Goal: Task Accomplishment & Management: Complete application form

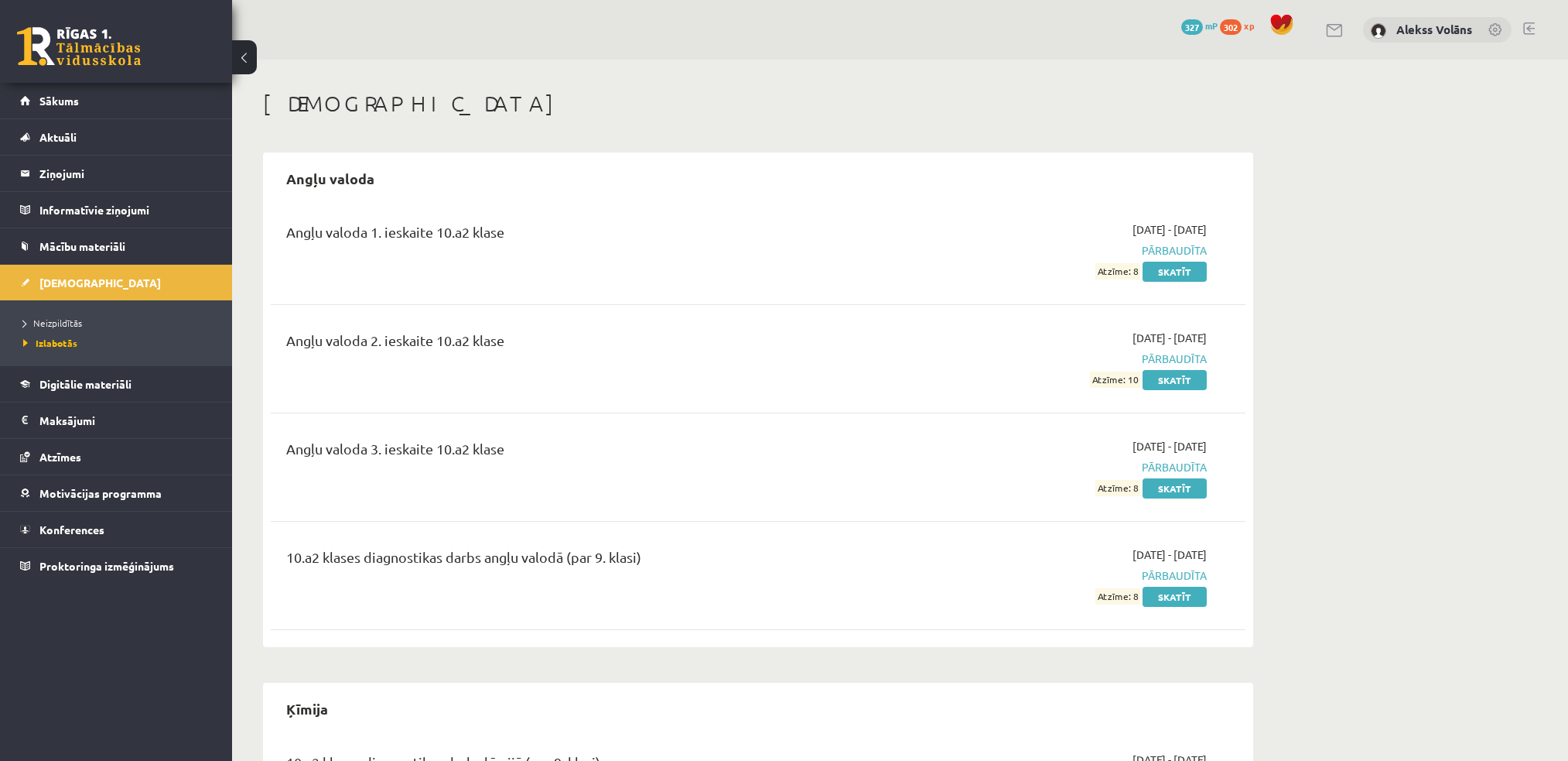
scroll to position [121, 0]
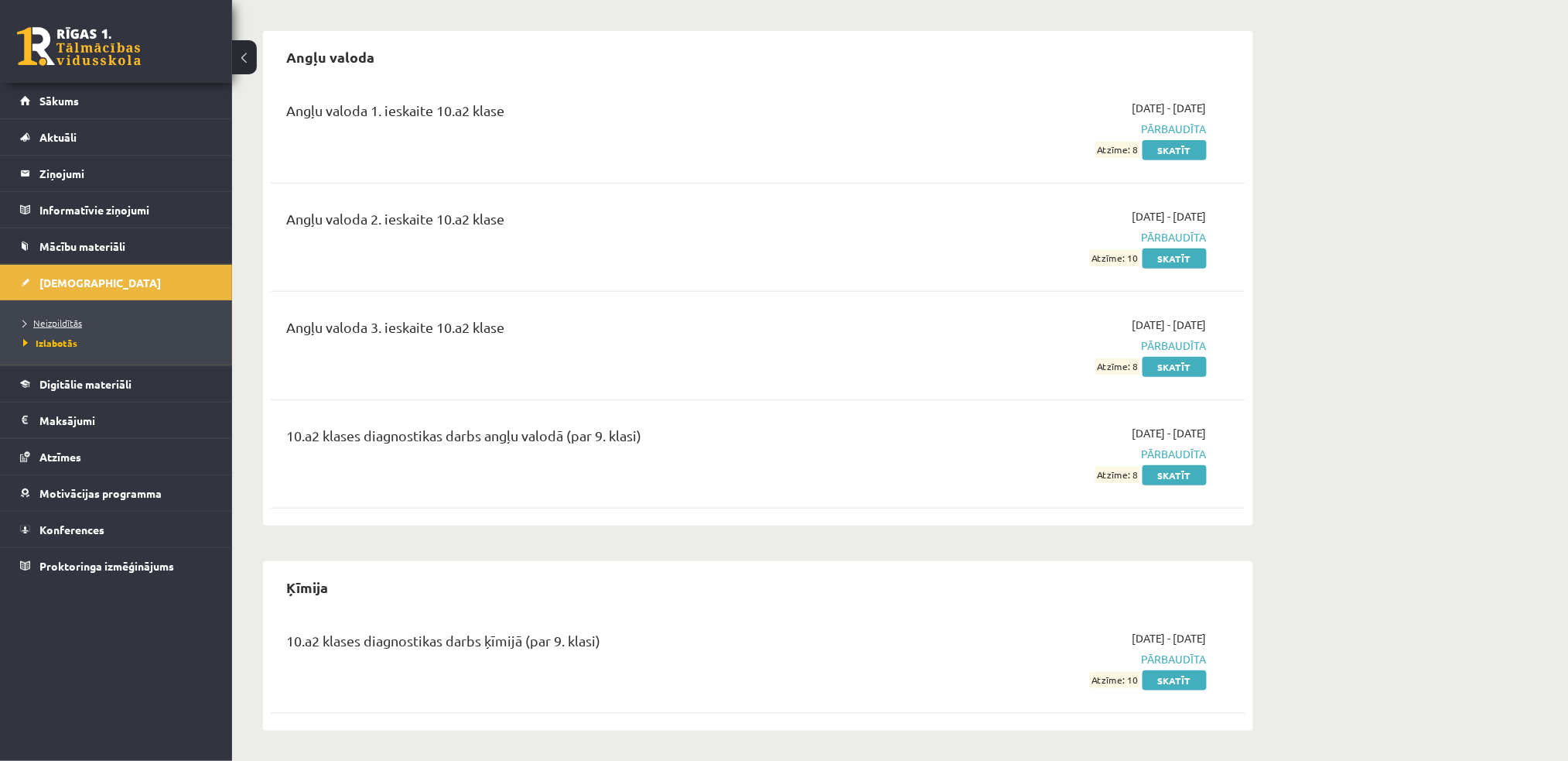
click at [58, 319] on span "Neizpildītās" at bounding box center [52, 323] width 59 height 13
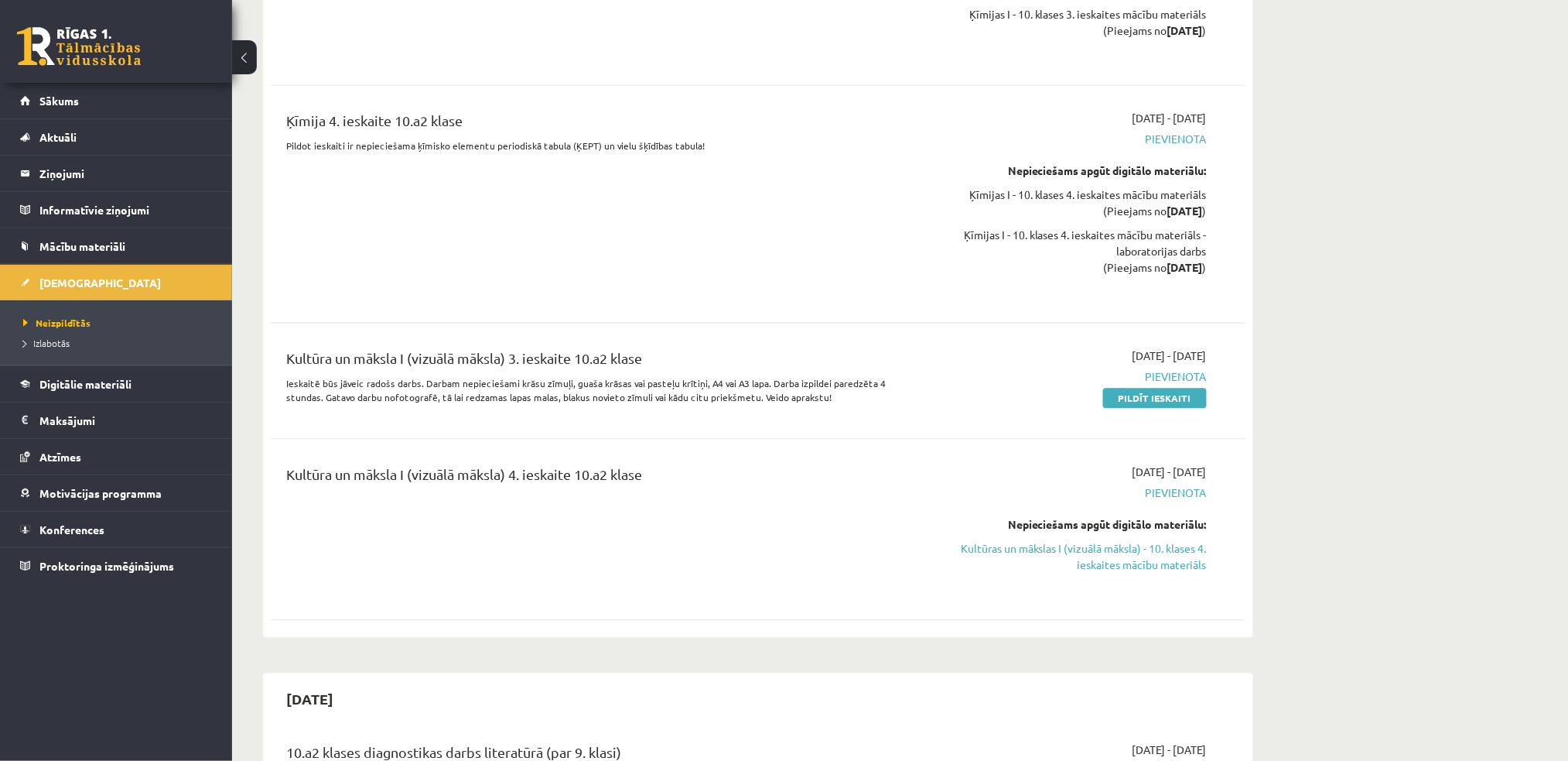
scroll to position [990, 0]
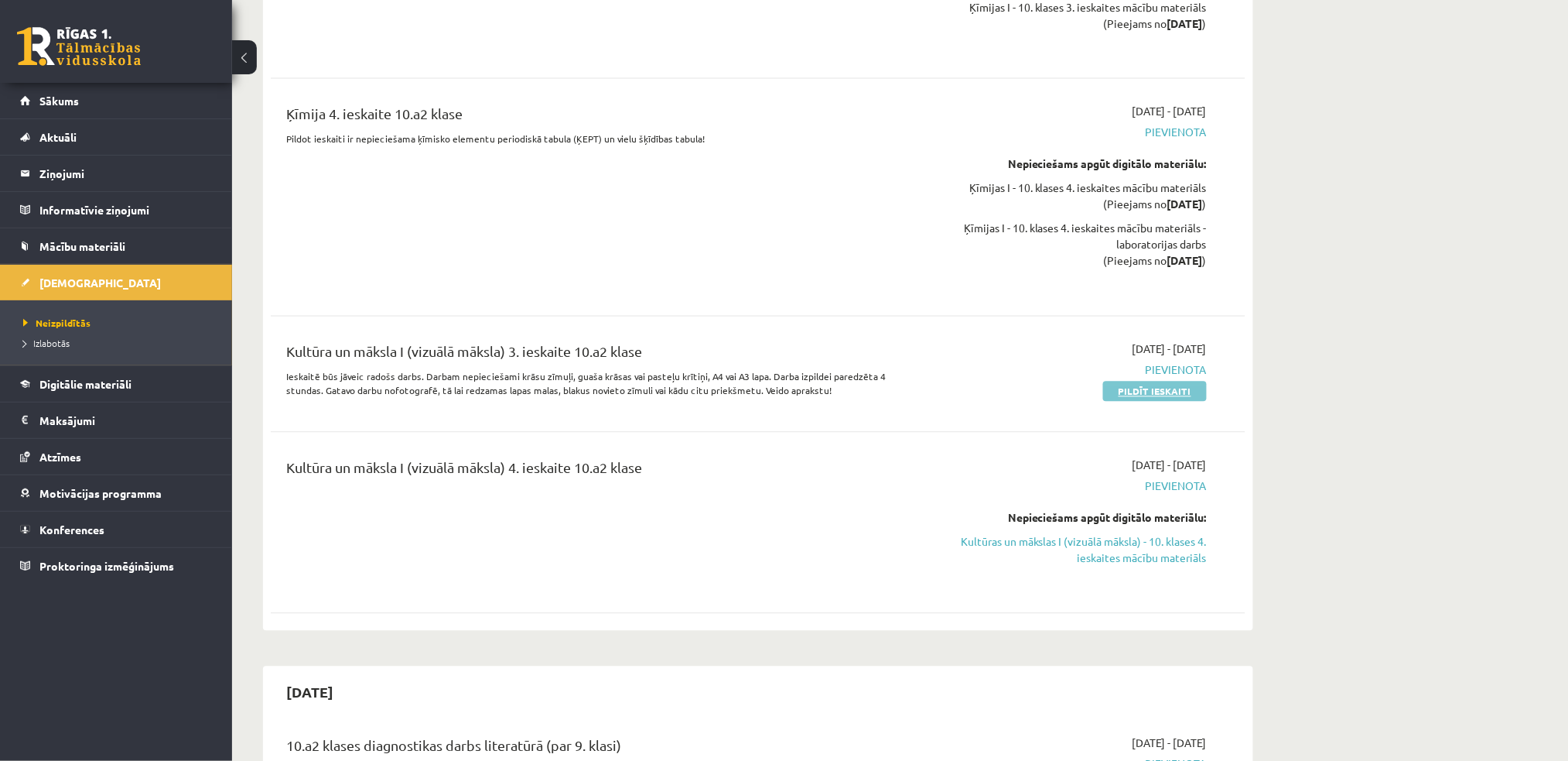
click at [1139, 401] on link "Pildīt ieskaiti" at bounding box center [1154, 392] width 103 height 21
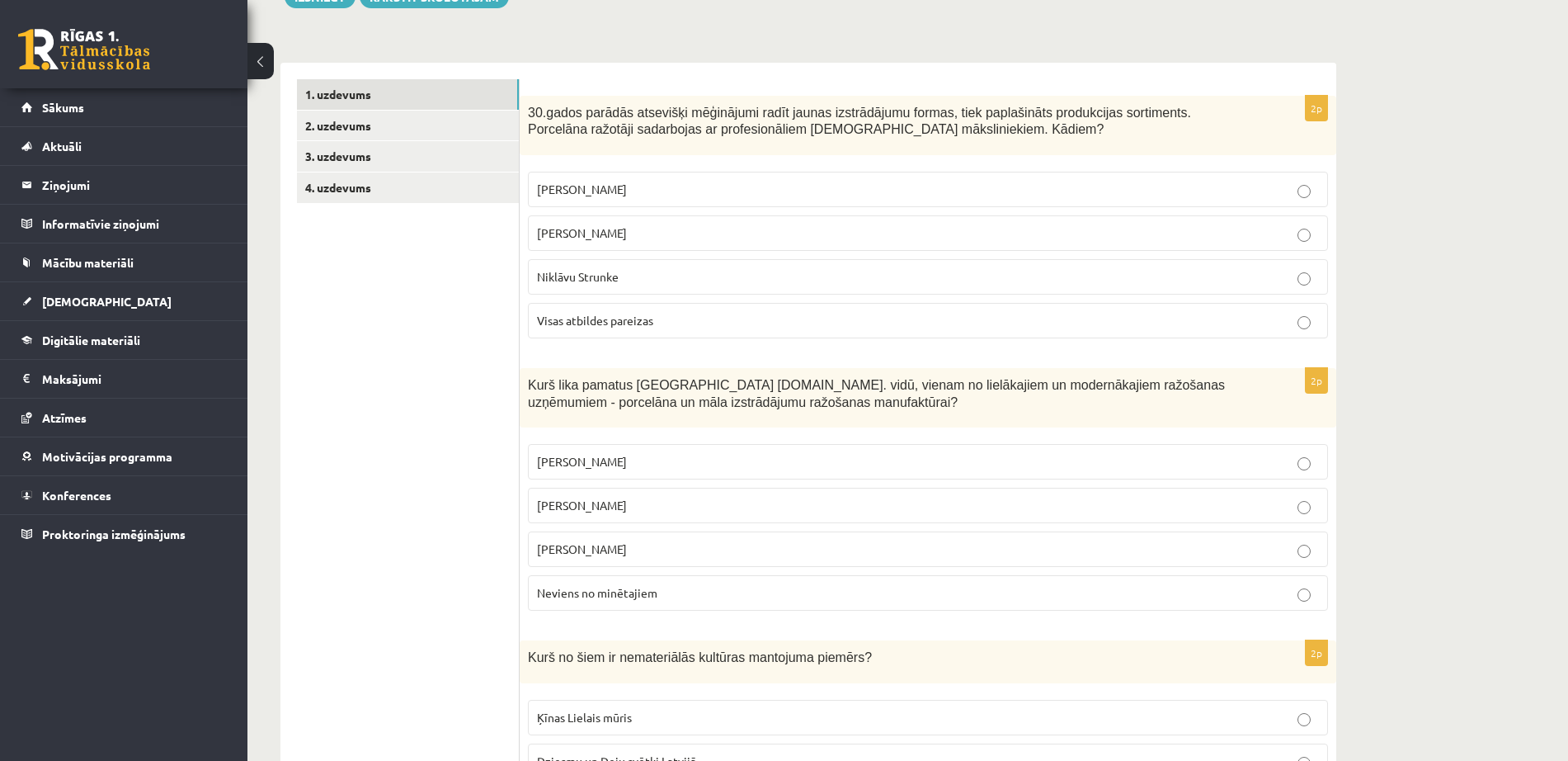
scroll to position [251, 0]
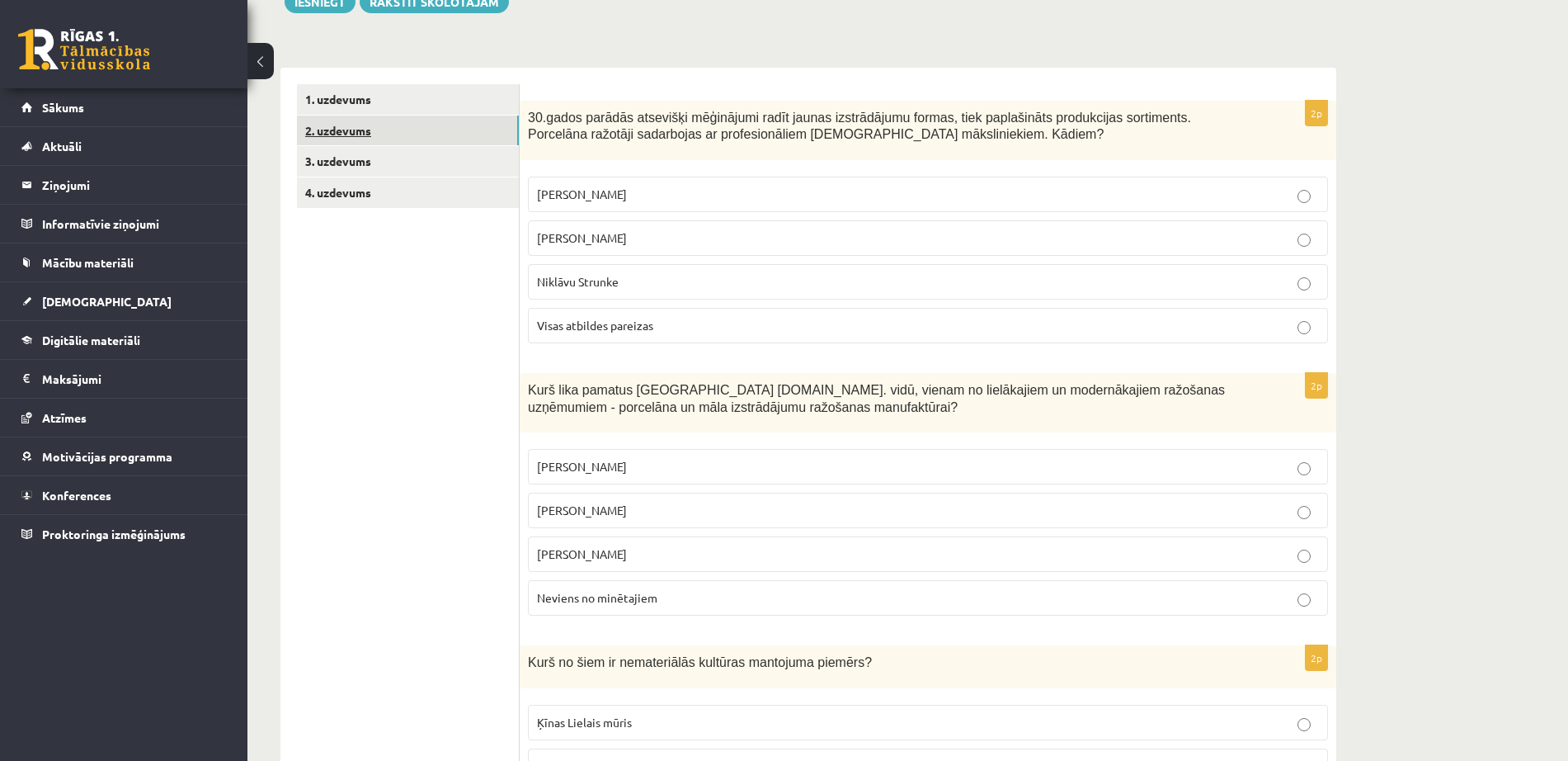
click at [438, 124] on link "2. uzdevums" at bounding box center [408, 130] width 222 height 30
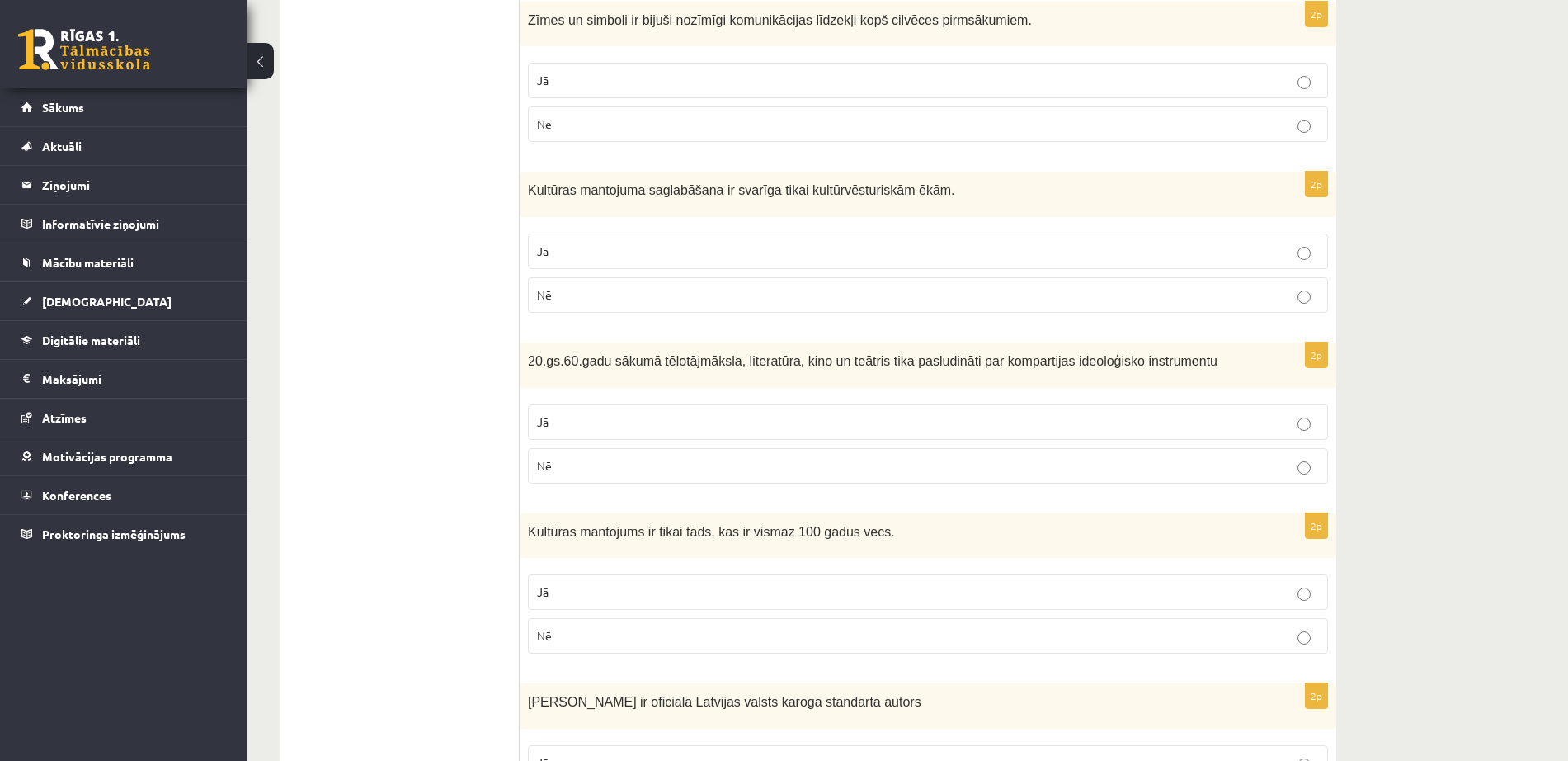
scroll to position [581, 0]
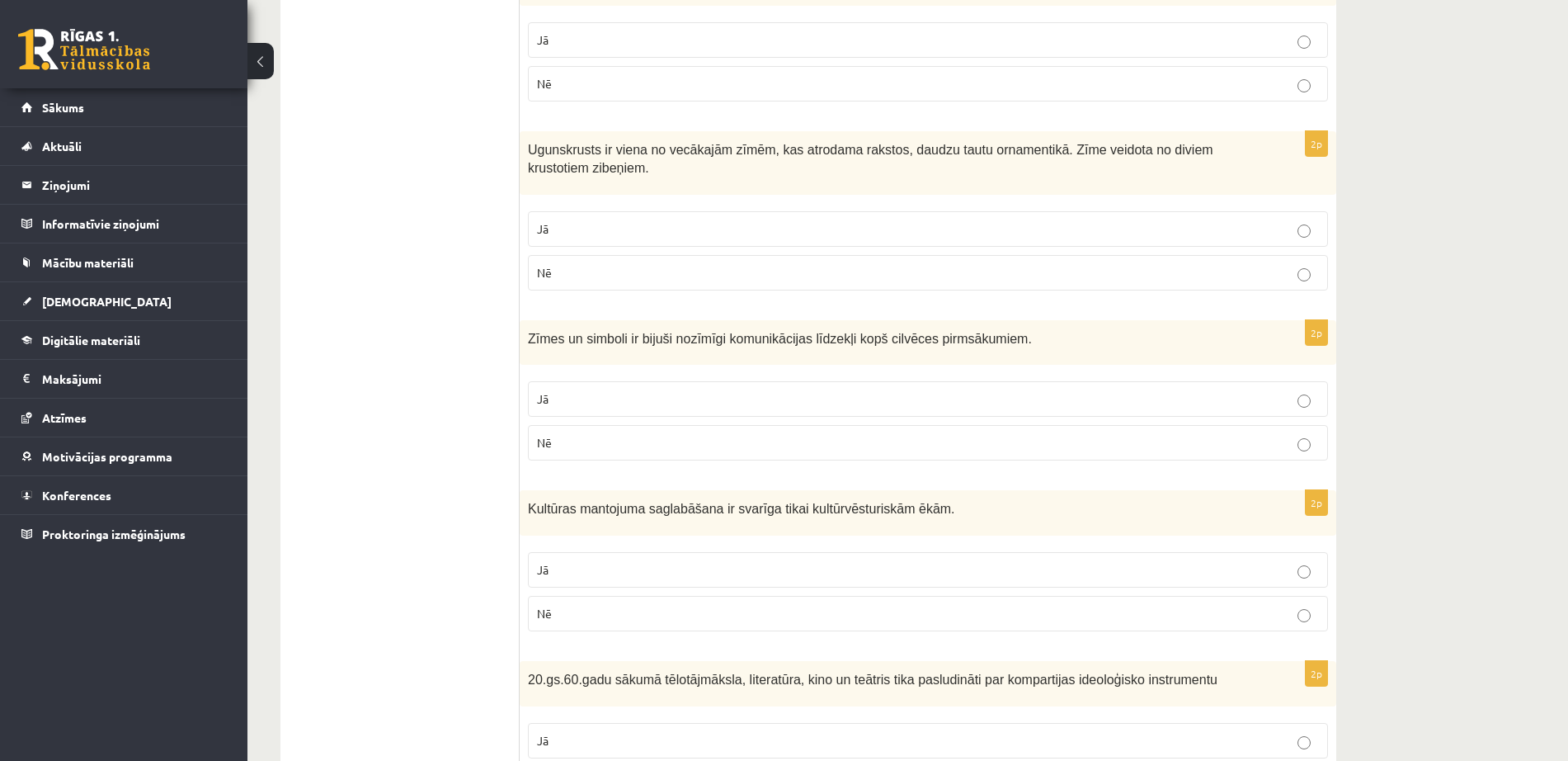
click at [1481, 301] on div "Kultūra un māksla I (vizuālā māksla) 3. ieskaite 10.a2 klase , Alekss Volāns (1…" at bounding box center [907, 515] width 1321 height 2064
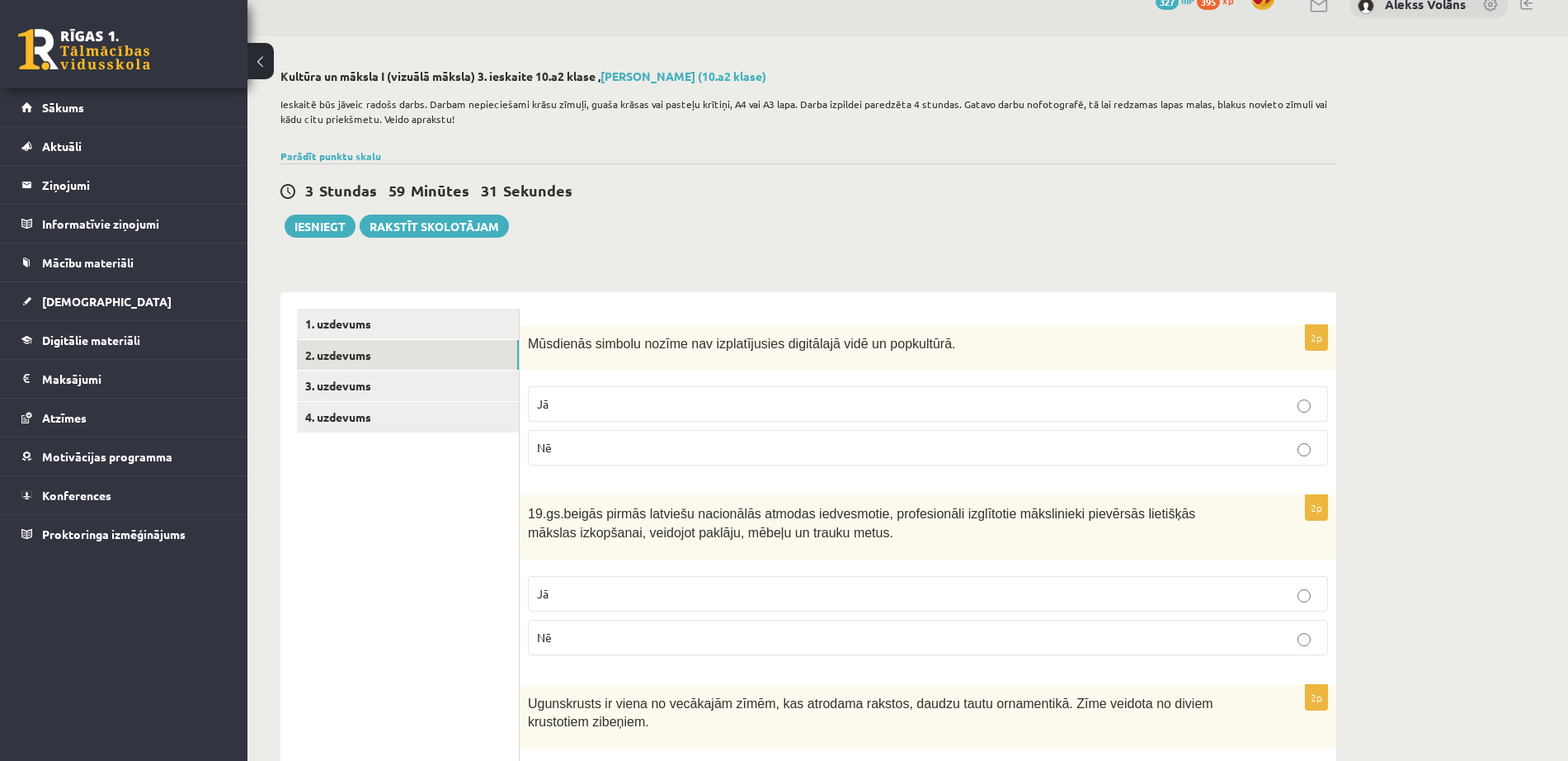
scroll to position [22, 0]
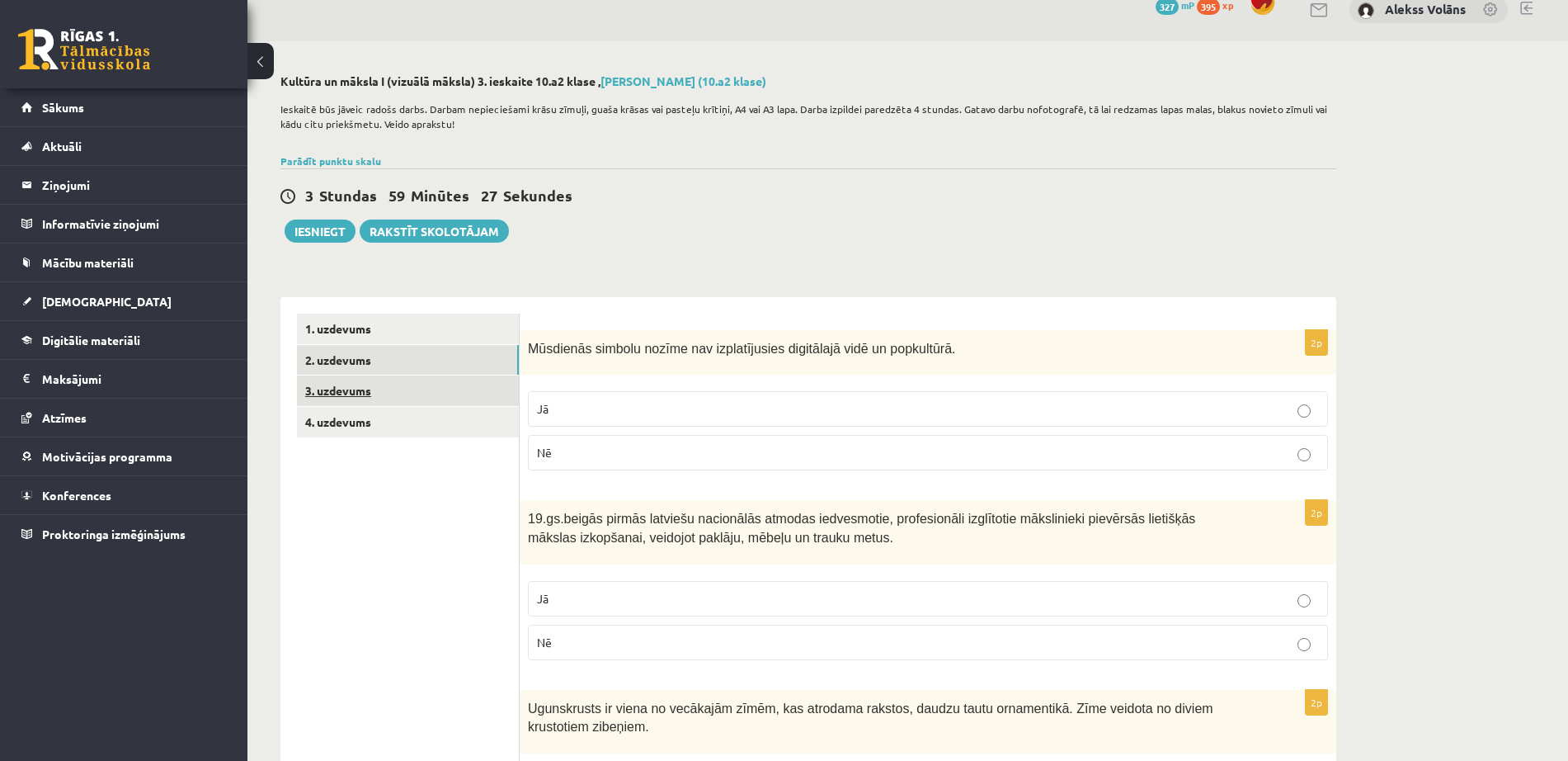
click at [420, 399] on link "3. uzdevums" at bounding box center [408, 390] width 222 height 30
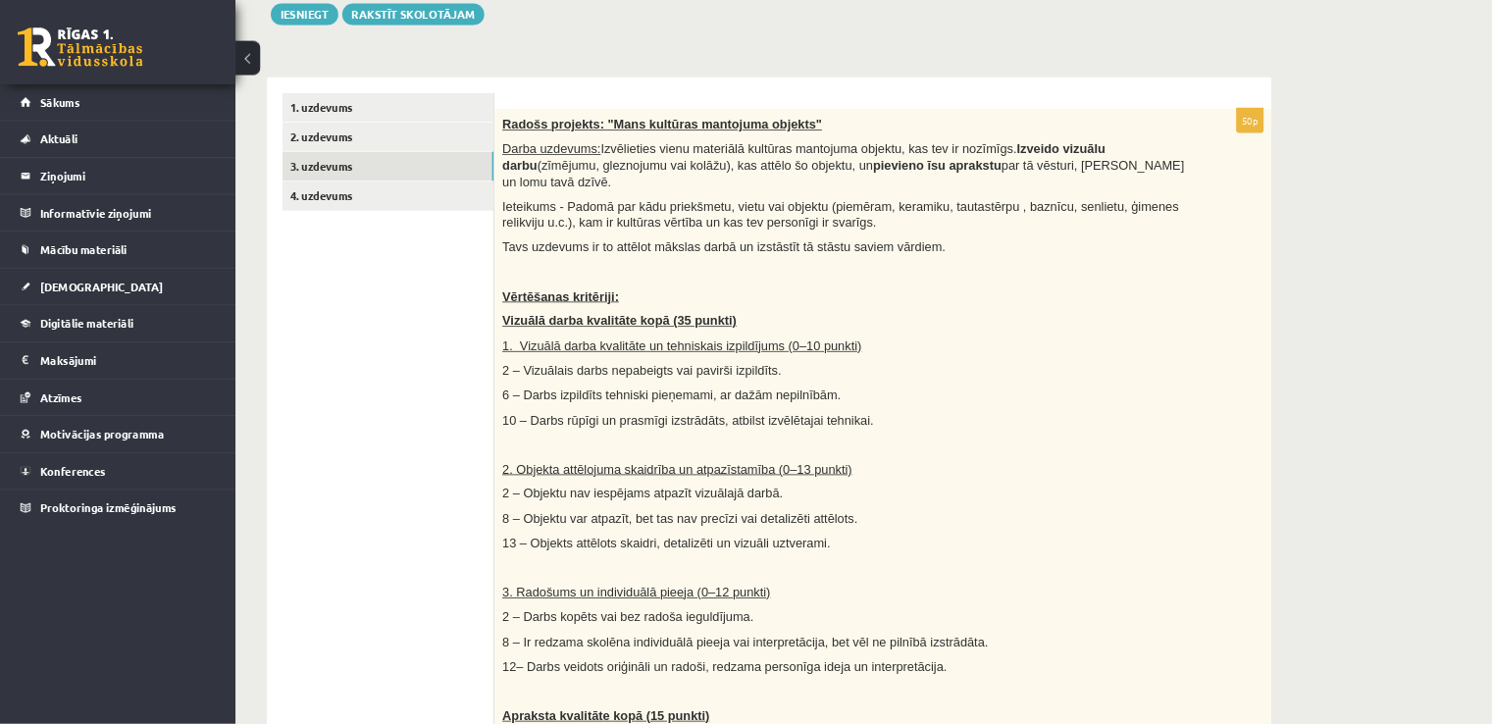
scroll to position [283, 0]
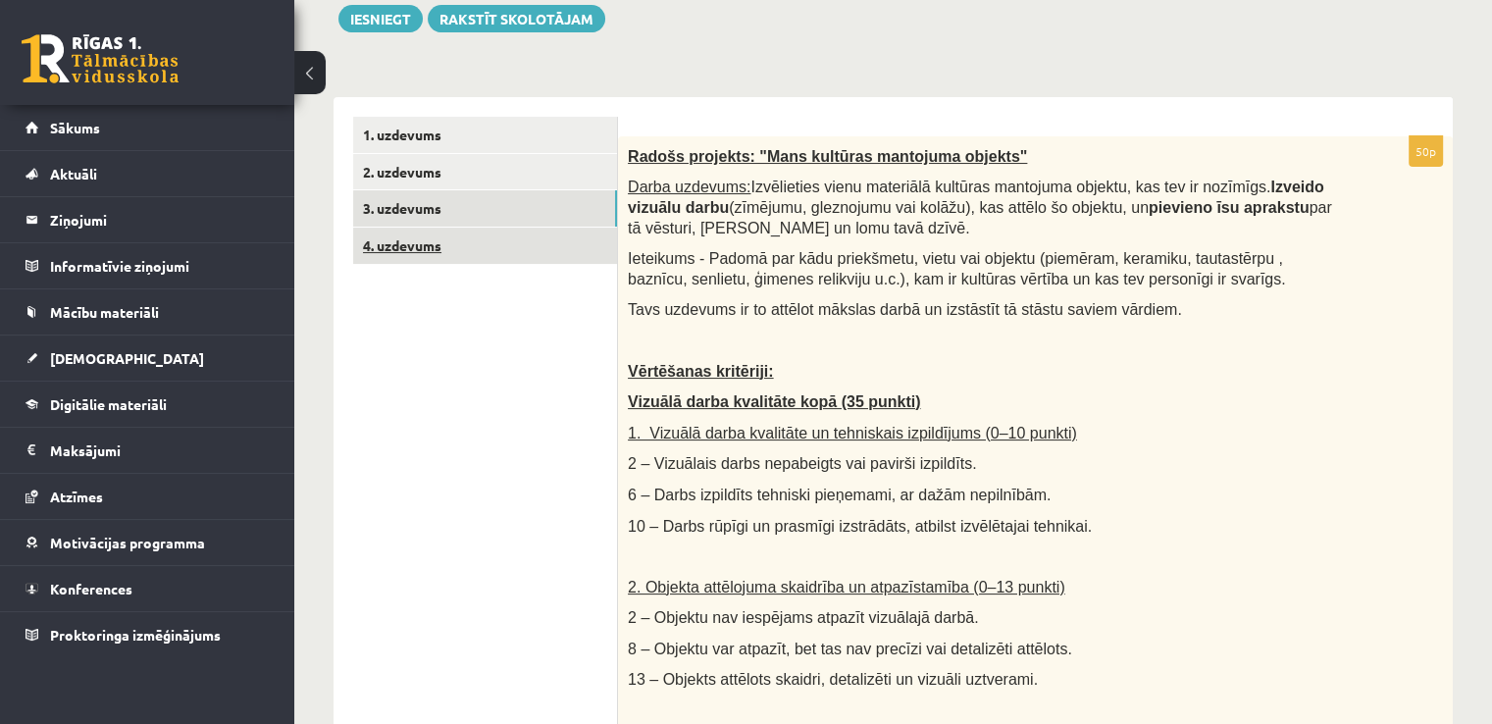
click at [538, 233] on link "4. uzdevums" at bounding box center [485, 246] width 264 height 36
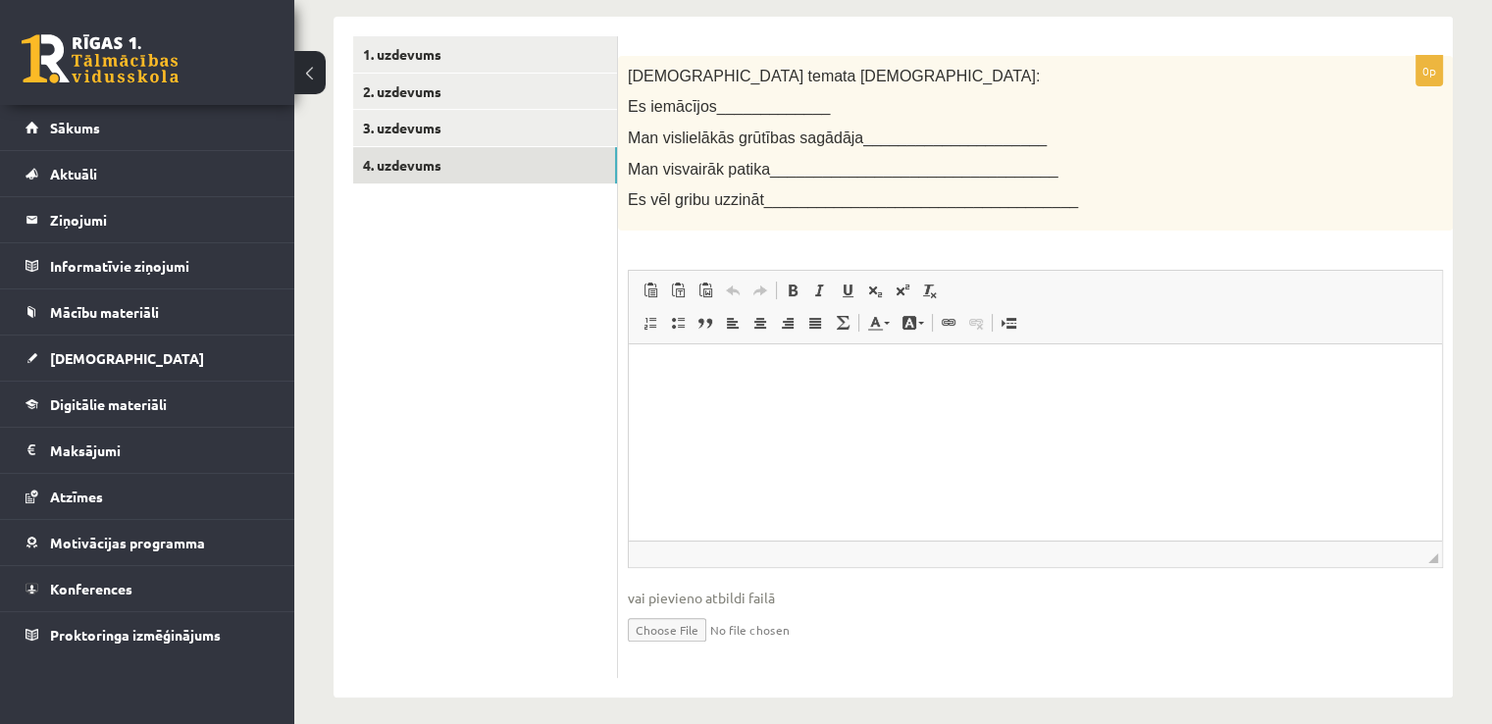
scroll to position [133, 0]
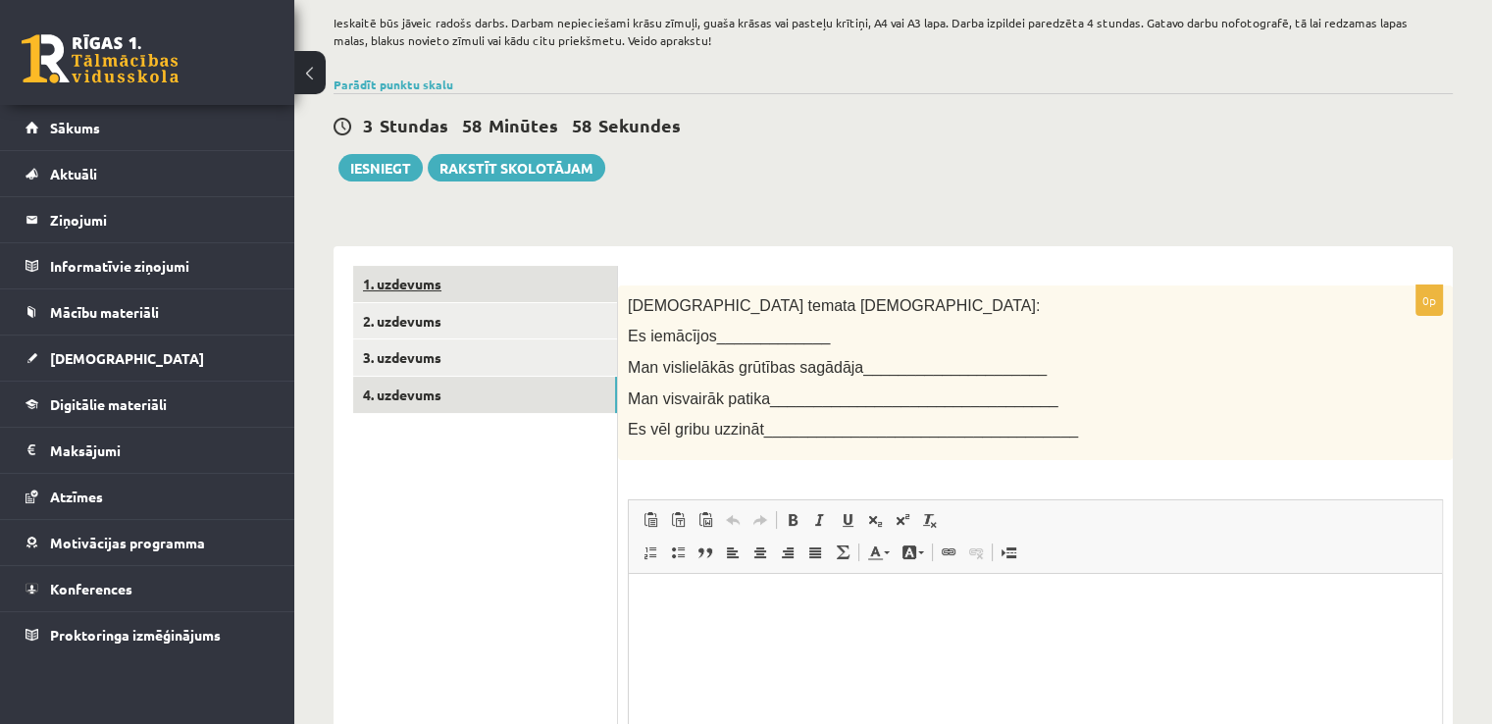
click at [521, 291] on link "1. uzdevums" at bounding box center [485, 284] width 264 height 36
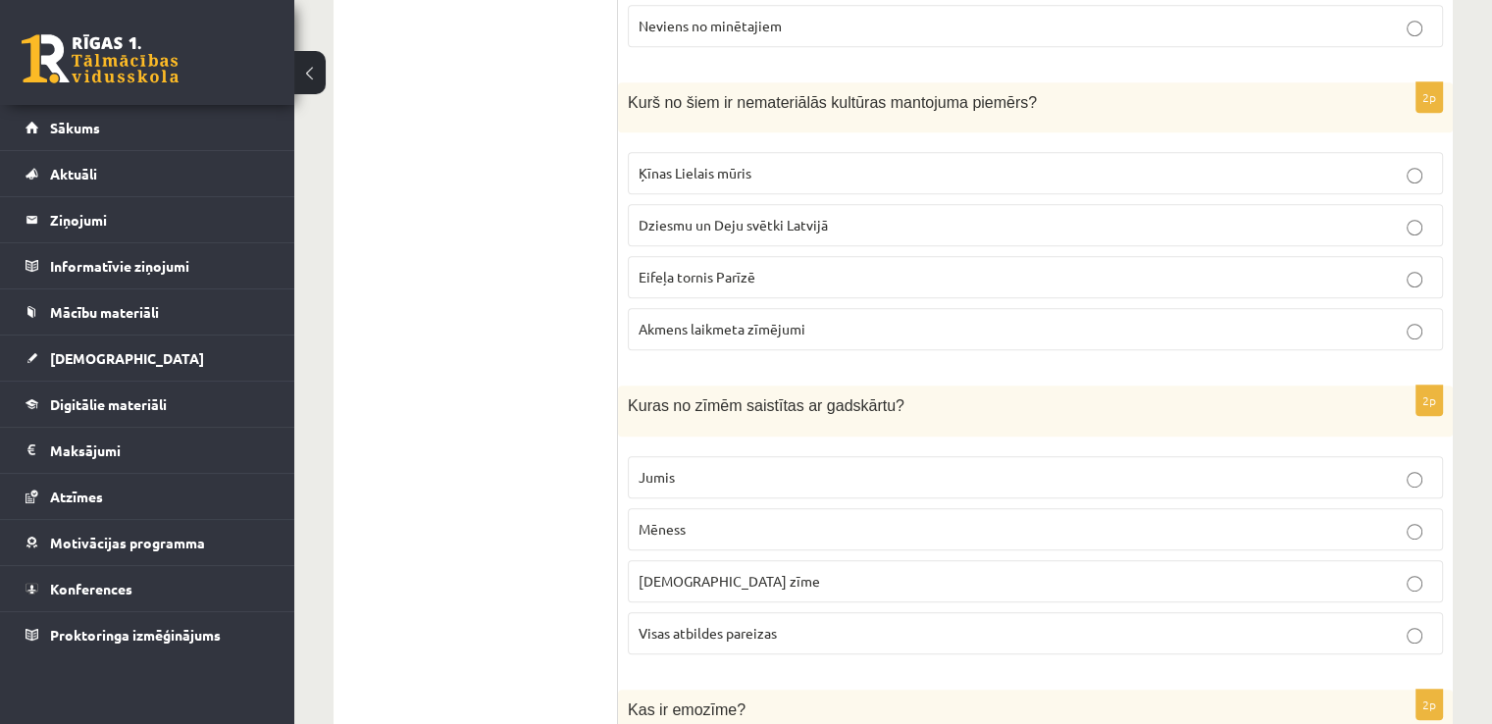
scroll to position [1011, 0]
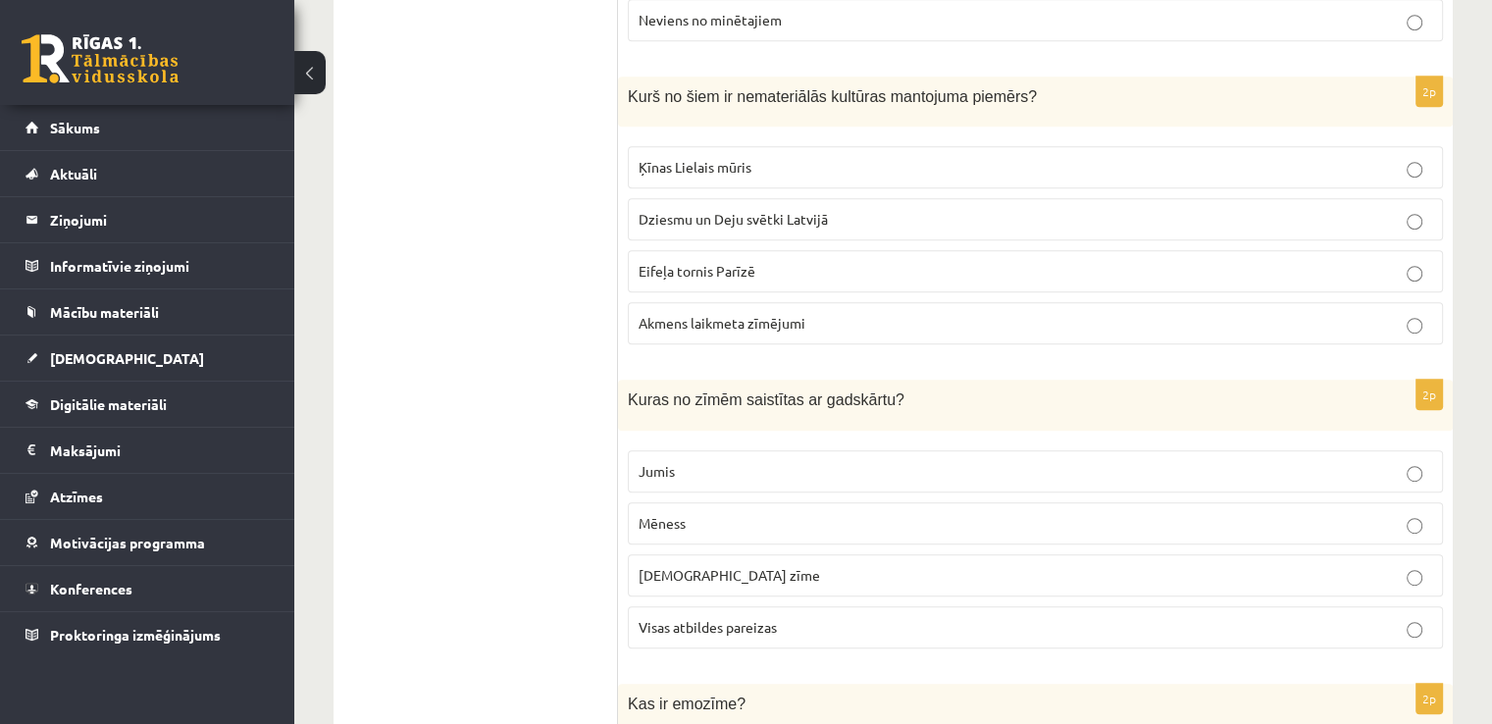
click at [1202, 209] on p "Dziesmu un Deju svētki Latvijā" at bounding box center [1036, 219] width 794 height 21
click at [805, 564] on label "Dieva zīme" at bounding box center [1035, 575] width 815 height 42
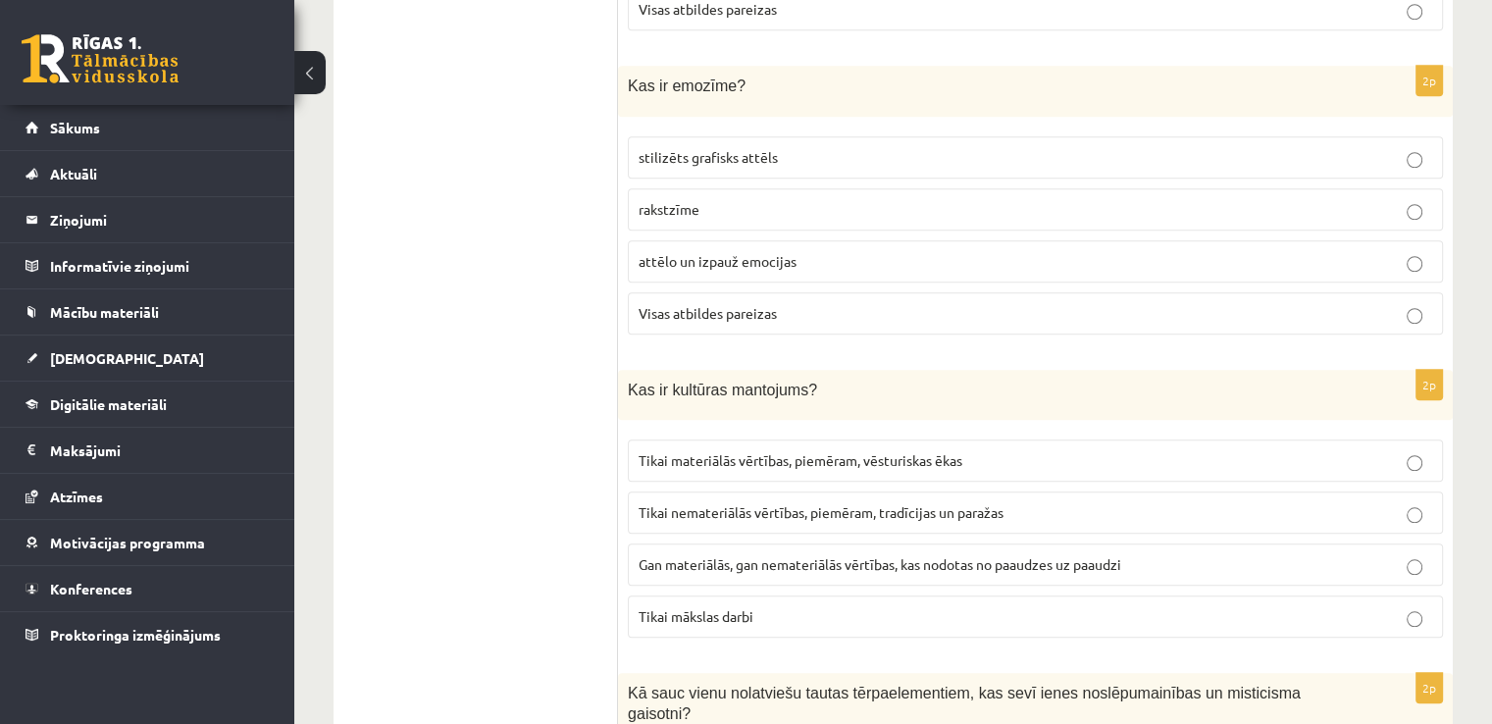
scroll to position [1635, 0]
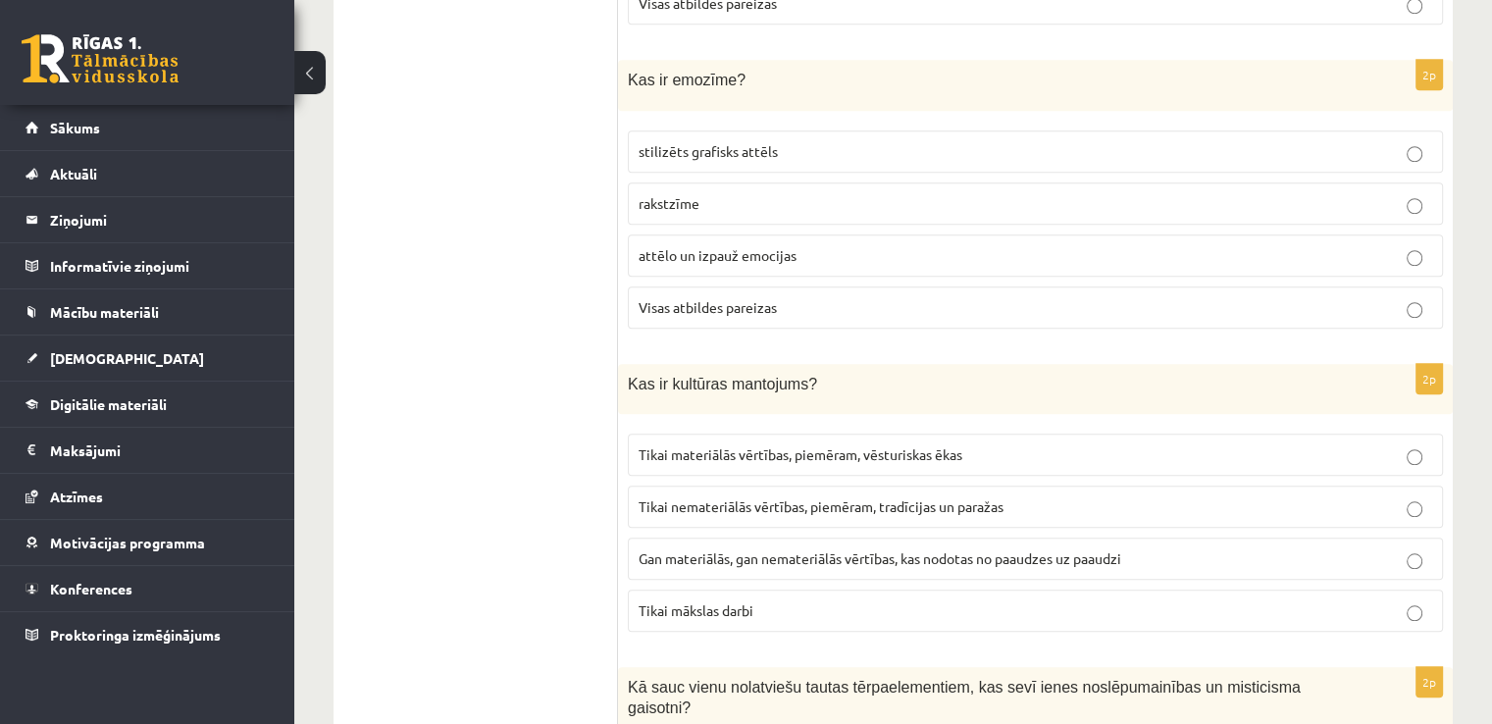
click at [1236, 245] on p "attēlo un izpauž emocijas" at bounding box center [1036, 255] width 794 height 21
click at [1105, 549] on span "Gan materiālās, gan nemateriālās vērtības, kas nodotas no paaudzes uz paaudzi" at bounding box center [880, 558] width 483 height 18
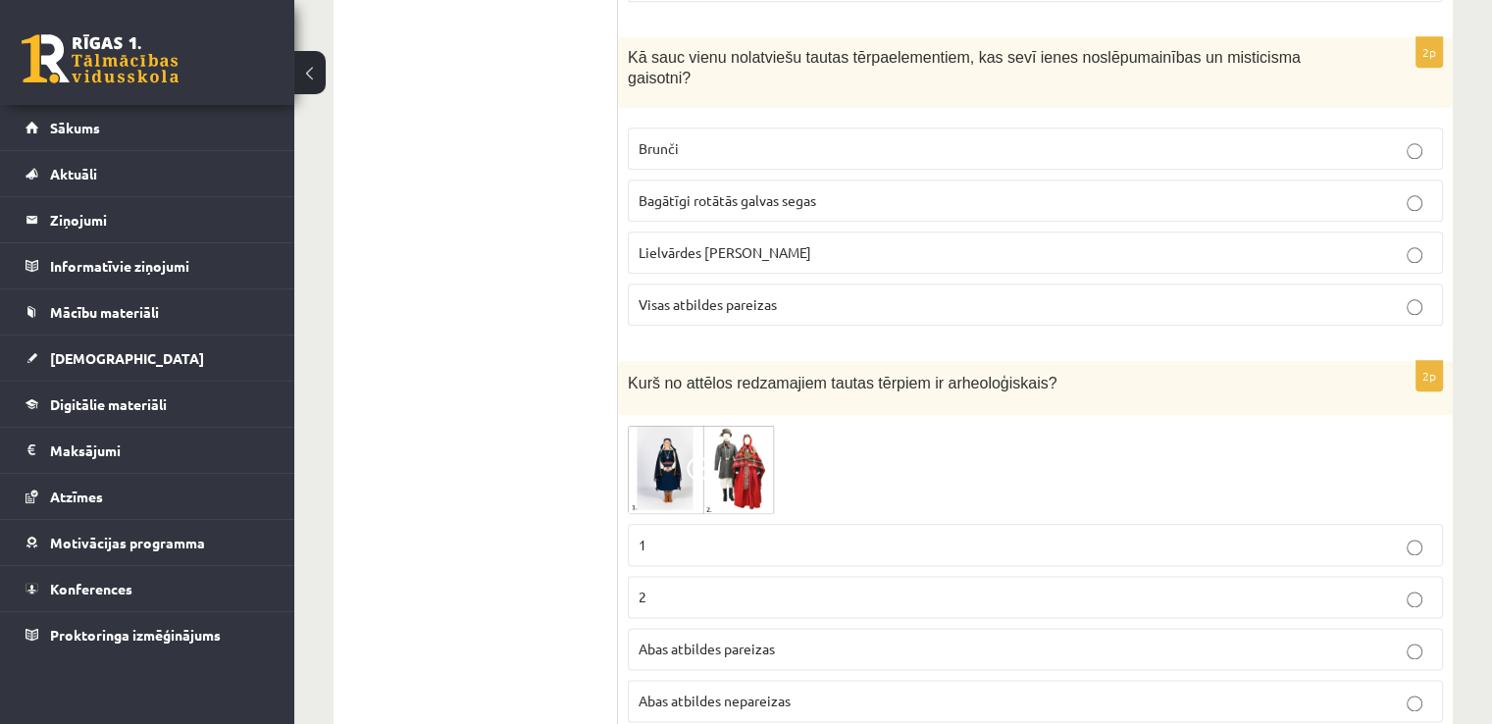
scroll to position [2259, 0]
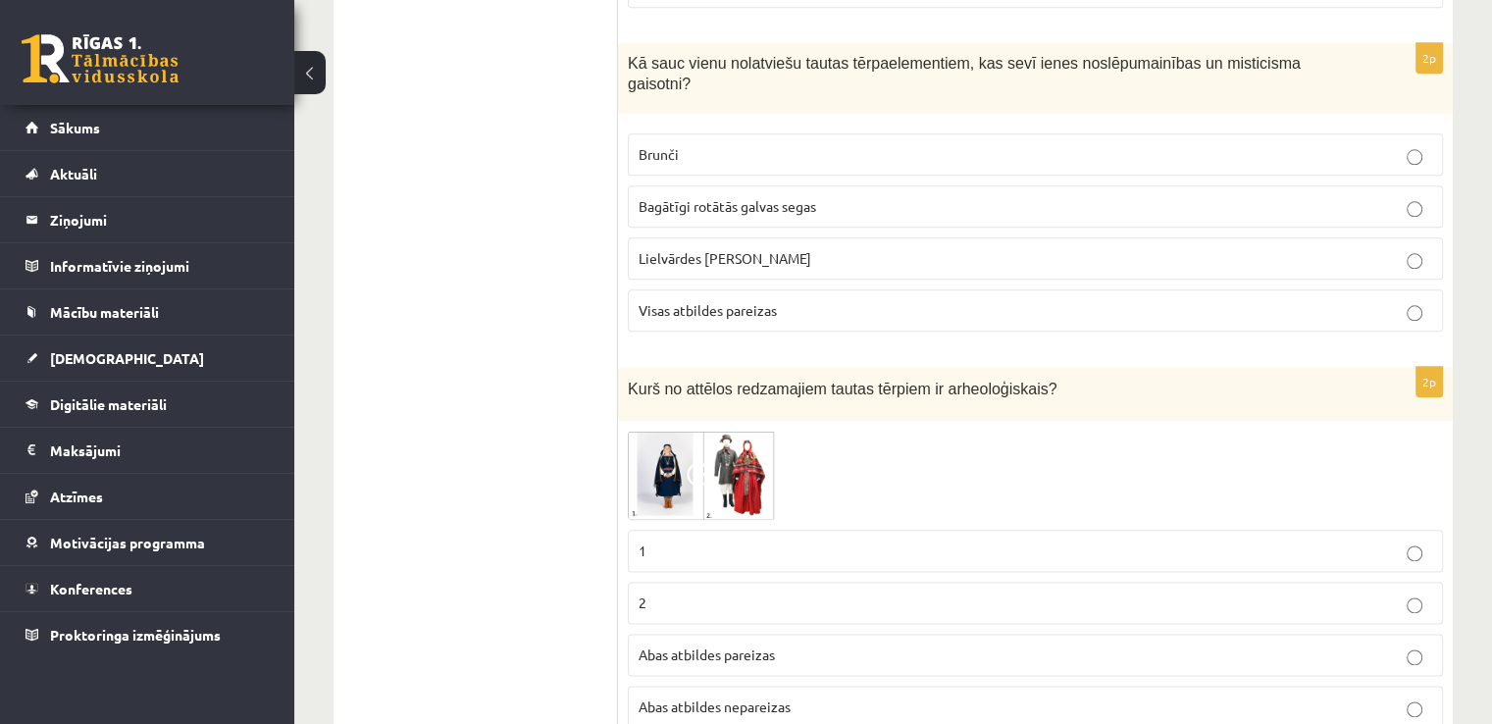
click at [718, 432] on img at bounding box center [701, 475] width 147 height 89
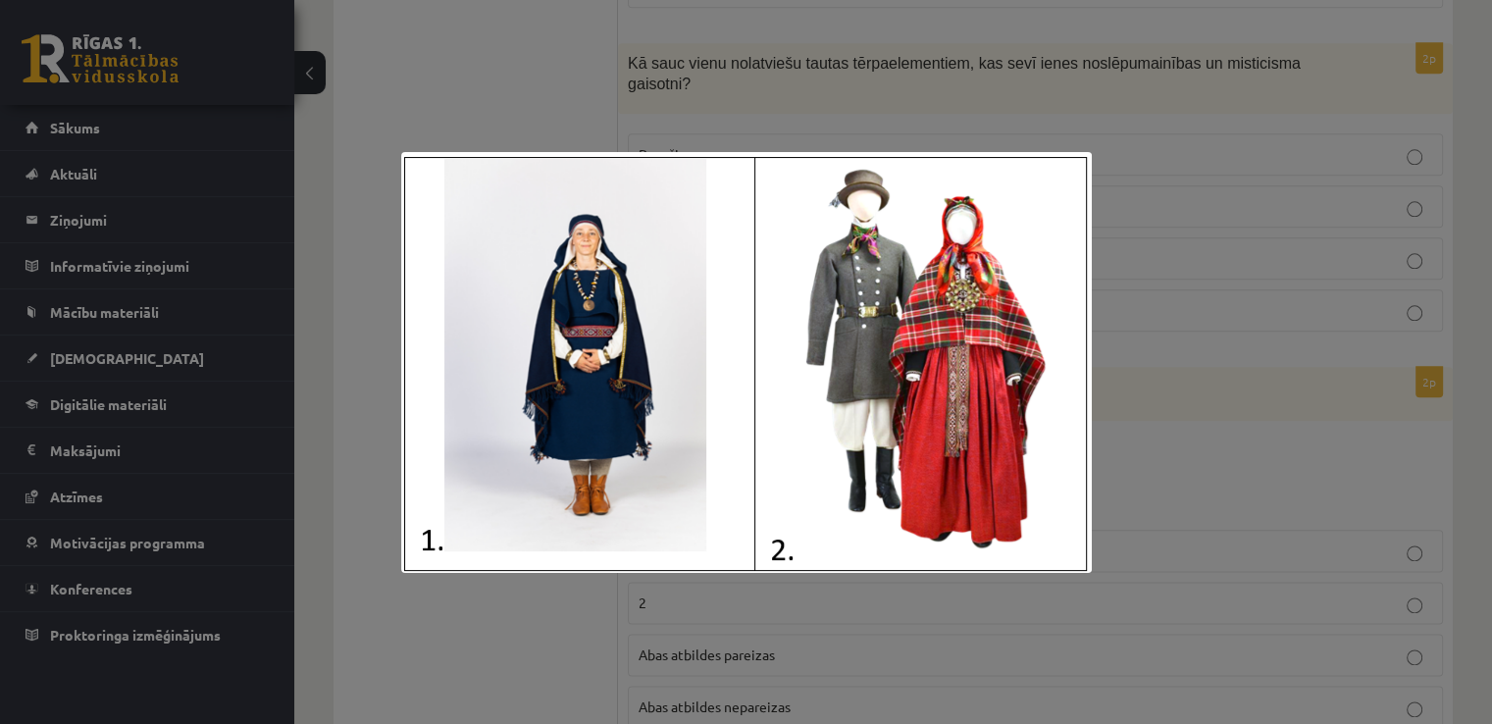
click at [1249, 423] on div at bounding box center [746, 362] width 1492 height 724
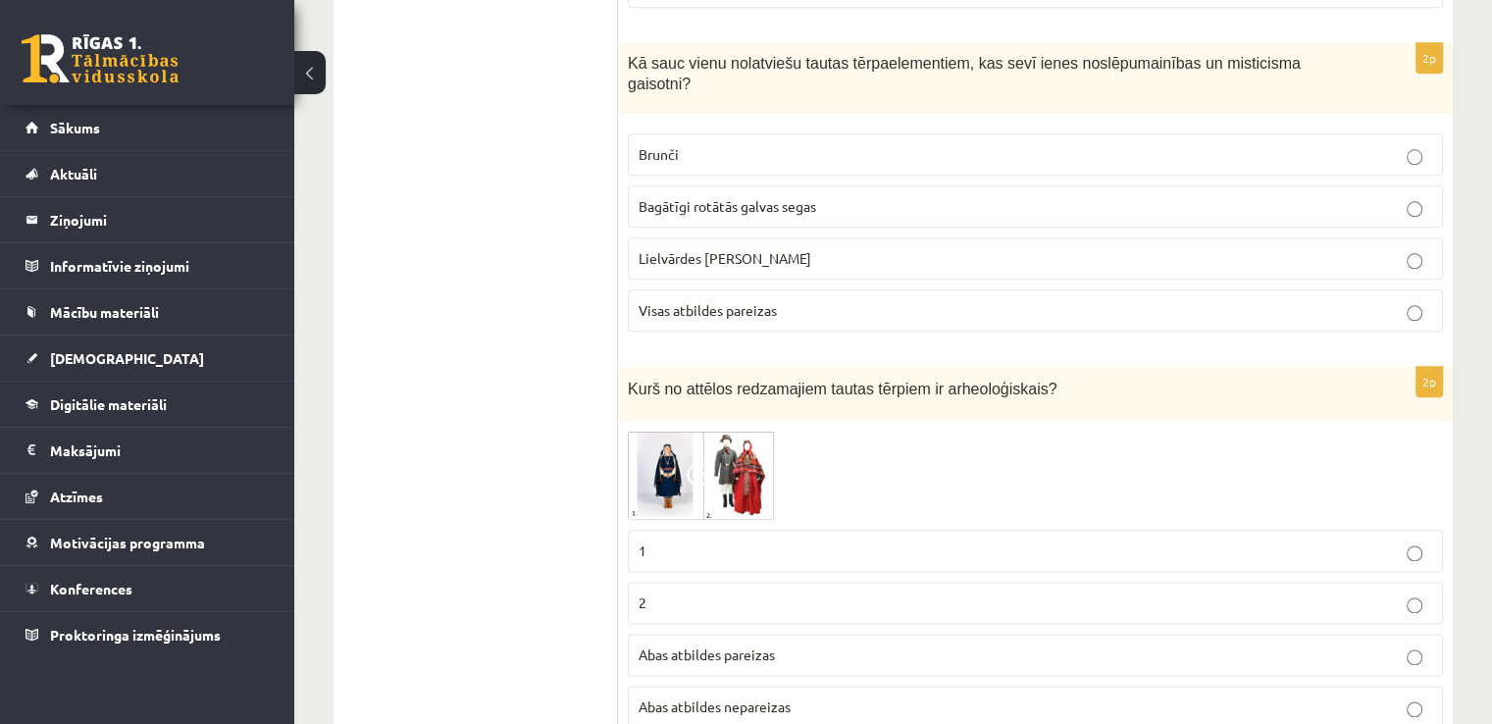
click at [1350, 133] on label "Brunči" at bounding box center [1035, 154] width 815 height 42
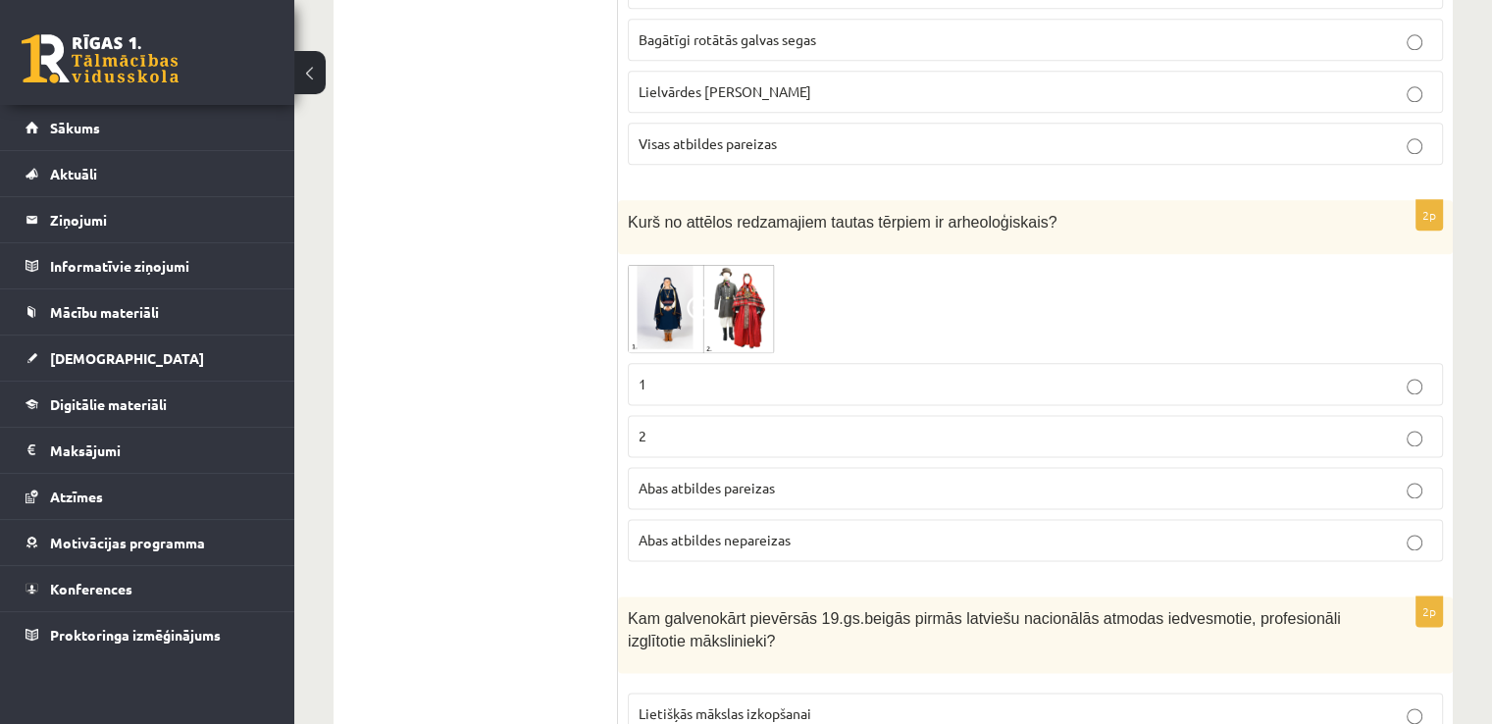
scroll to position [2449, 0]
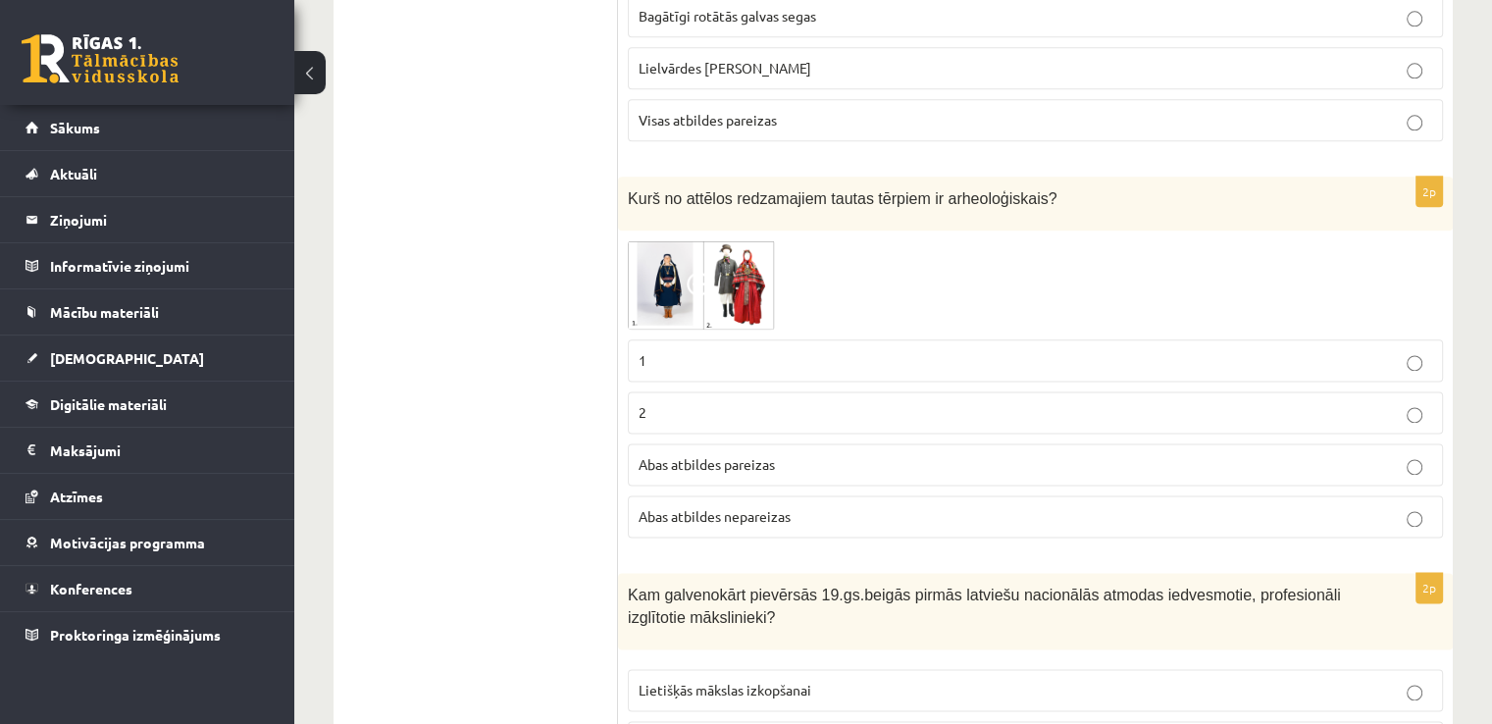
click at [689, 272] on span at bounding box center [702, 287] width 31 height 31
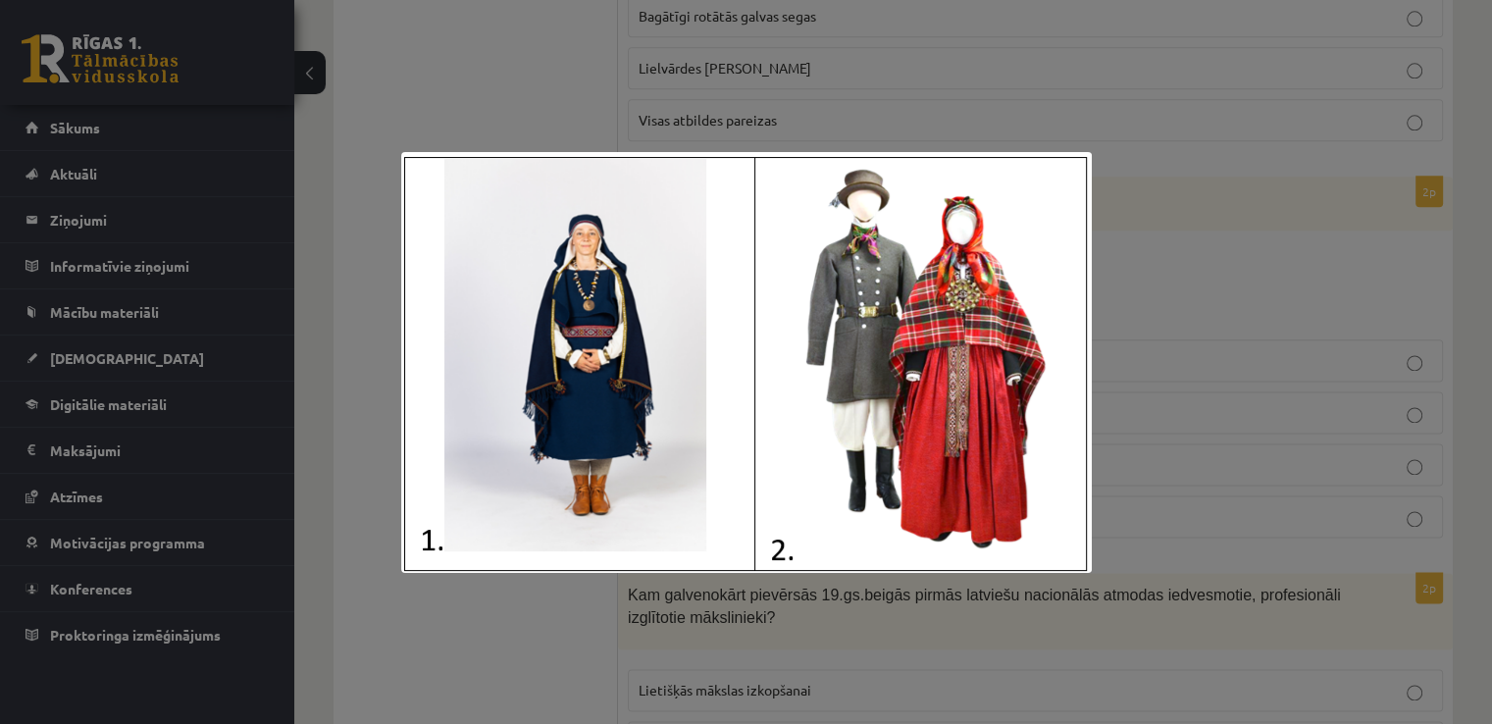
click at [1204, 213] on div at bounding box center [746, 362] width 1492 height 724
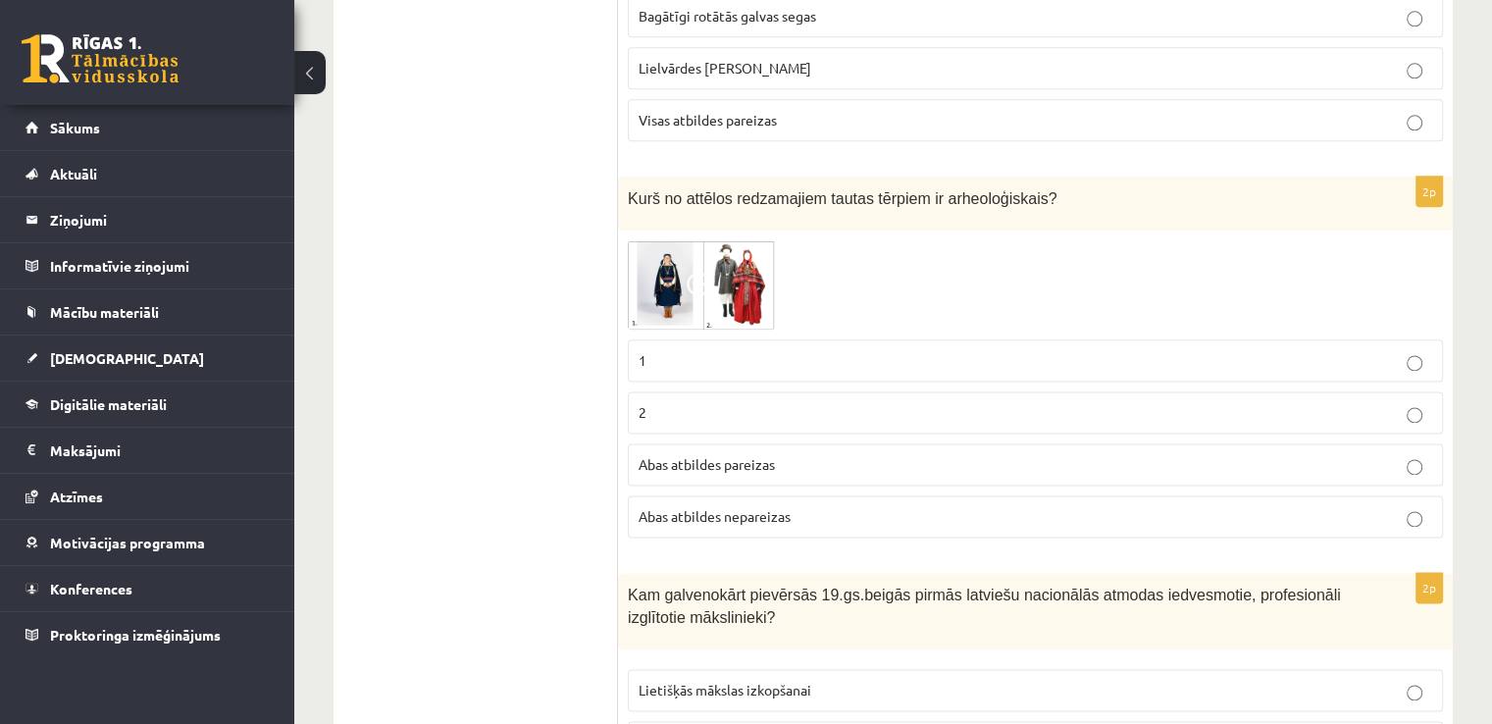
click at [722, 240] on img at bounding box center [701, 284] width 147 height 89
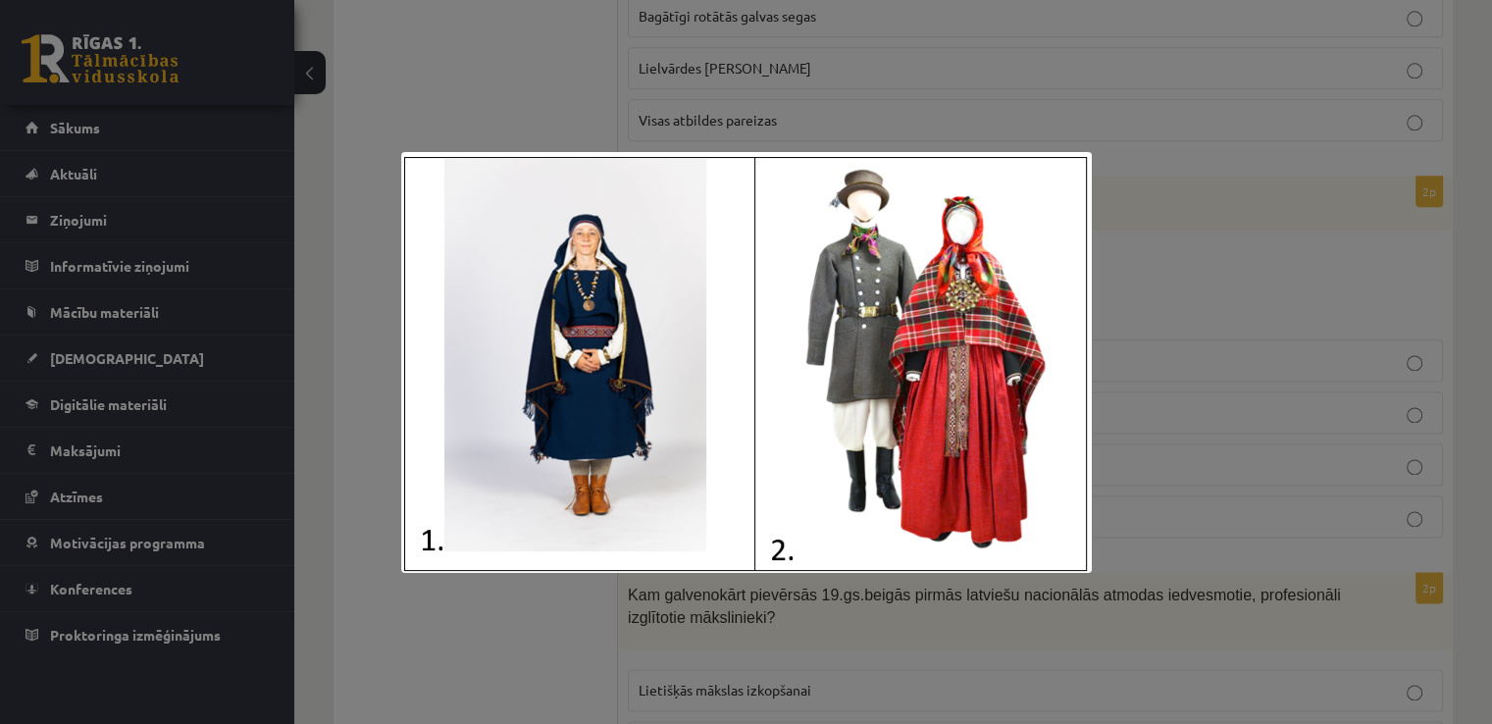
click at [1215, 293] on div at bounding box center [746, 362] width 1492 height 724
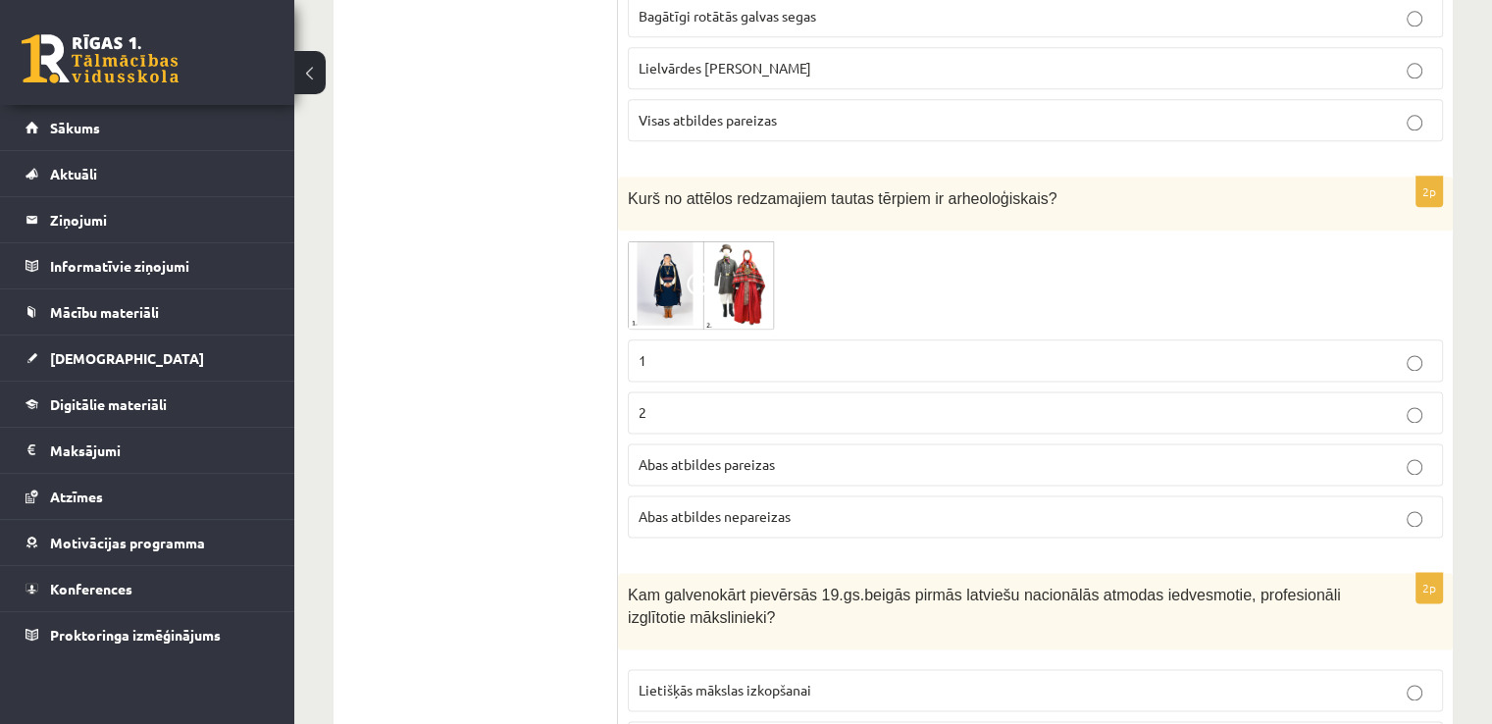
click at [966, 350] on p "1" at bounding box center [1036, 360] width 794 height 21
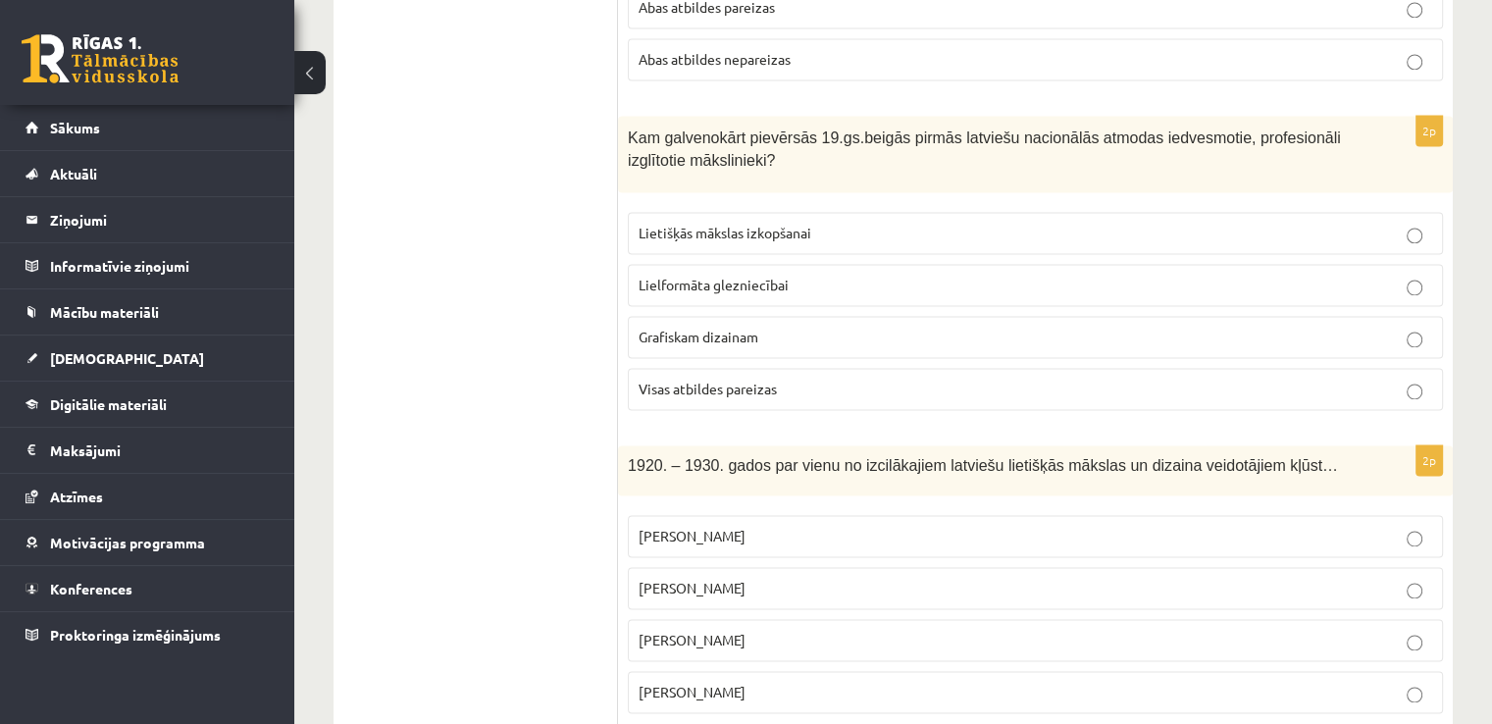
scroll to position [2900, 0]
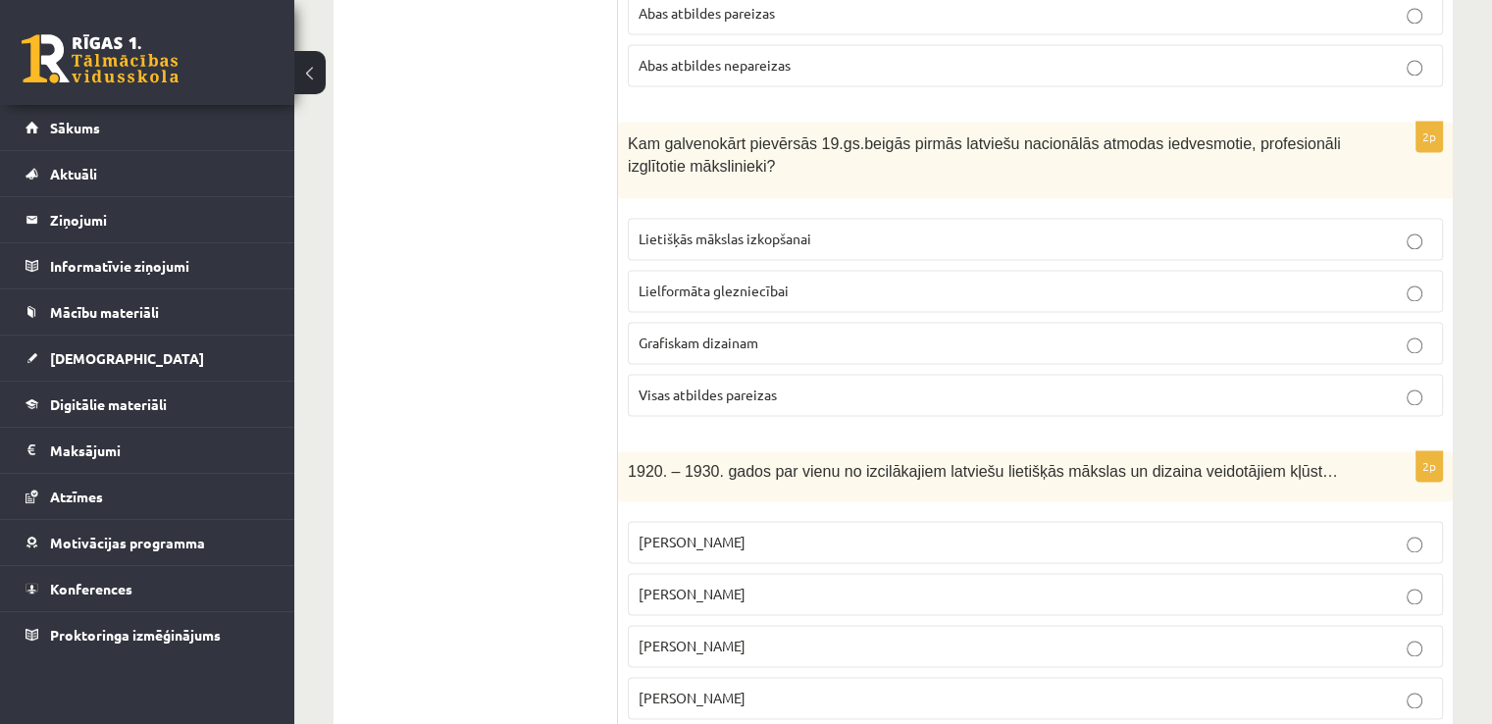
click at [794, 229] on p "Lietišķās mākslas izkopšanai" at bounding box center [1036, 239] width 794 height 21
click at [794, 532] on p "Romāns Suta" at bounding box center [1036, 542] width 794 height 21
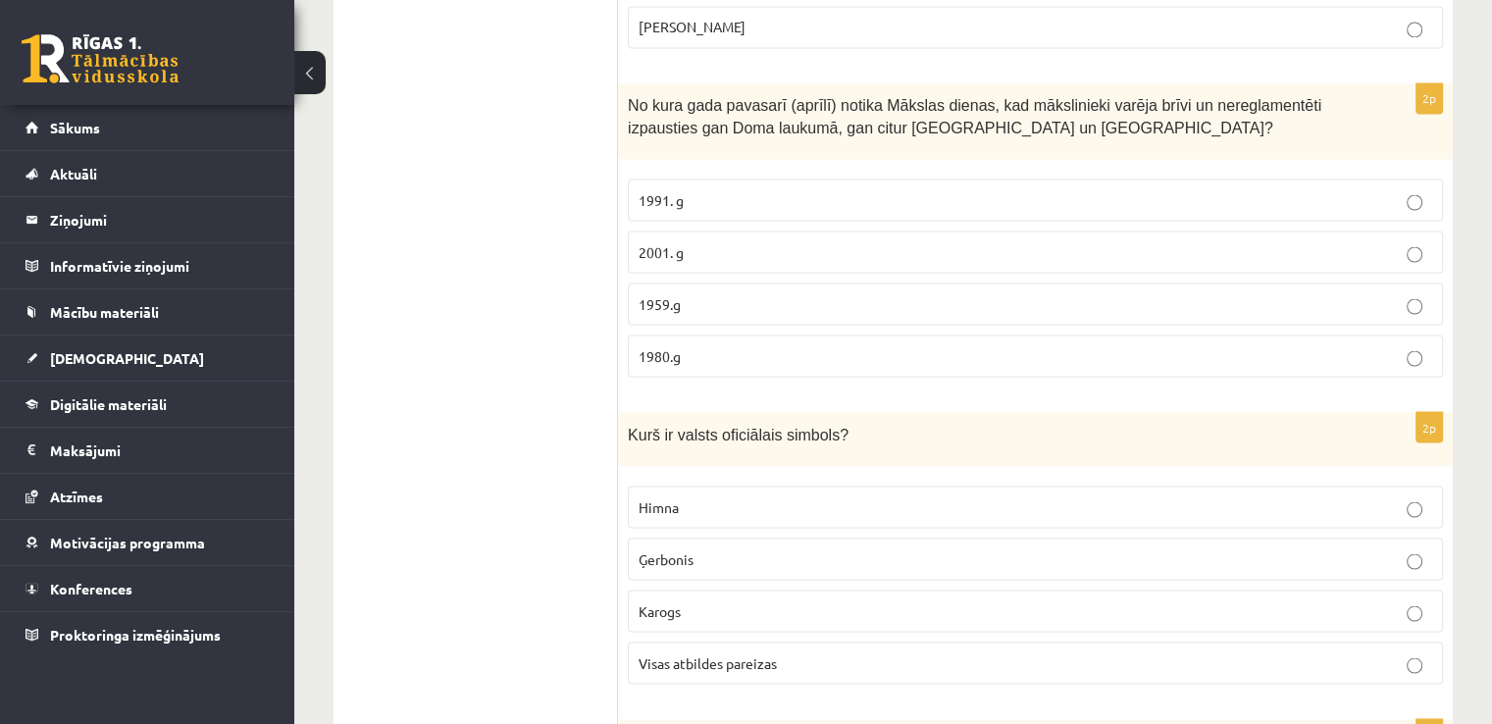
scroll to position [3578, 0]
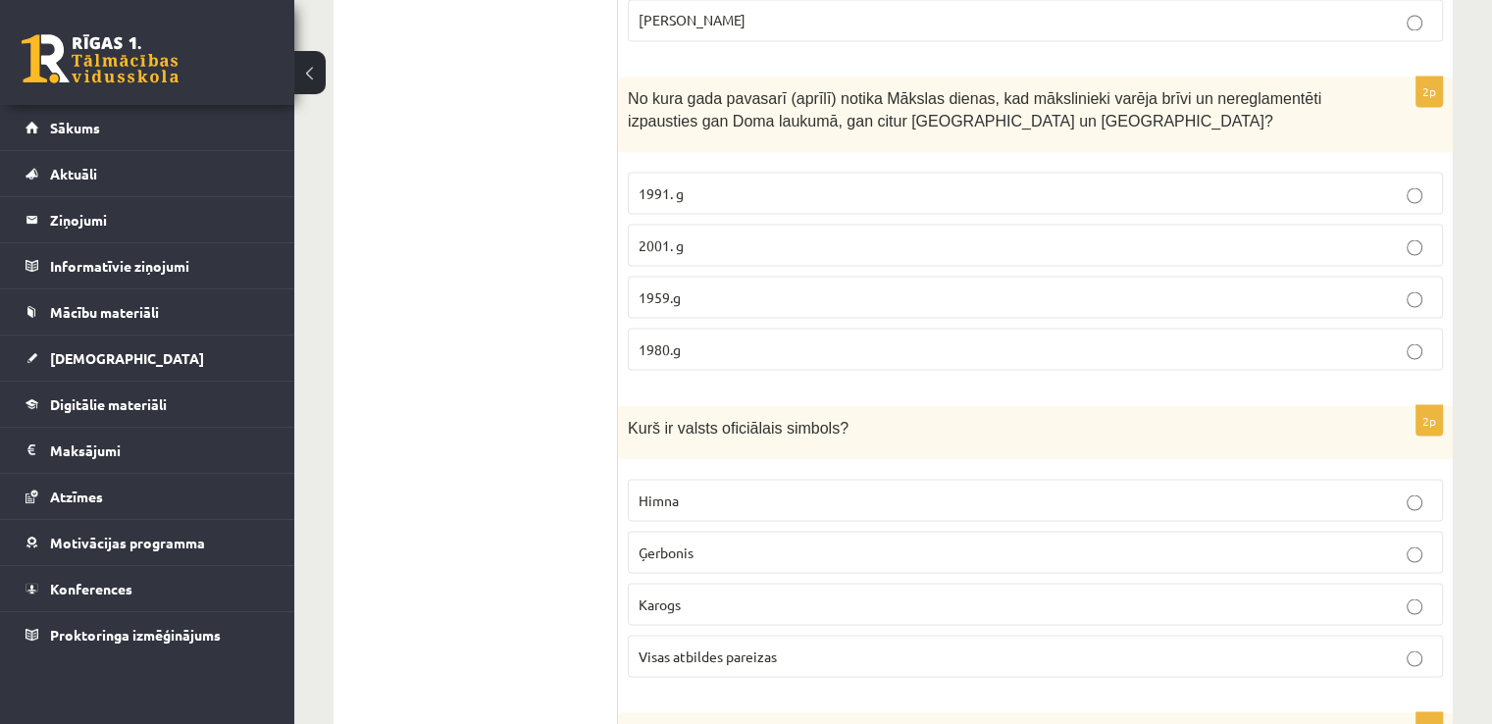
click at [1221, 183] on p "1991. g" at bounding box center [1036, 193] width 794 height 21
click at [1103, 542] on p "Ģerbonis" at bounding box center [1036, 552] width 794 height 21
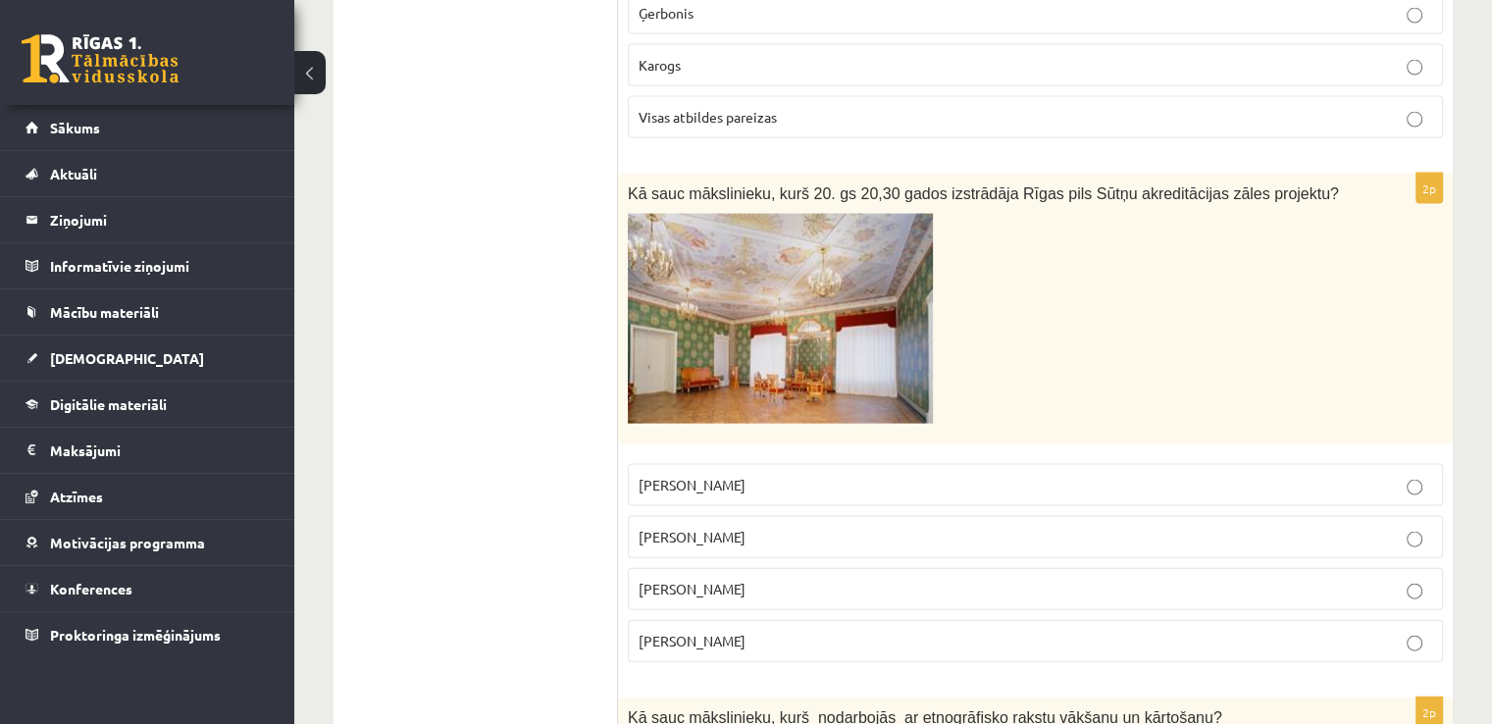
scroll to position [4123, 0]
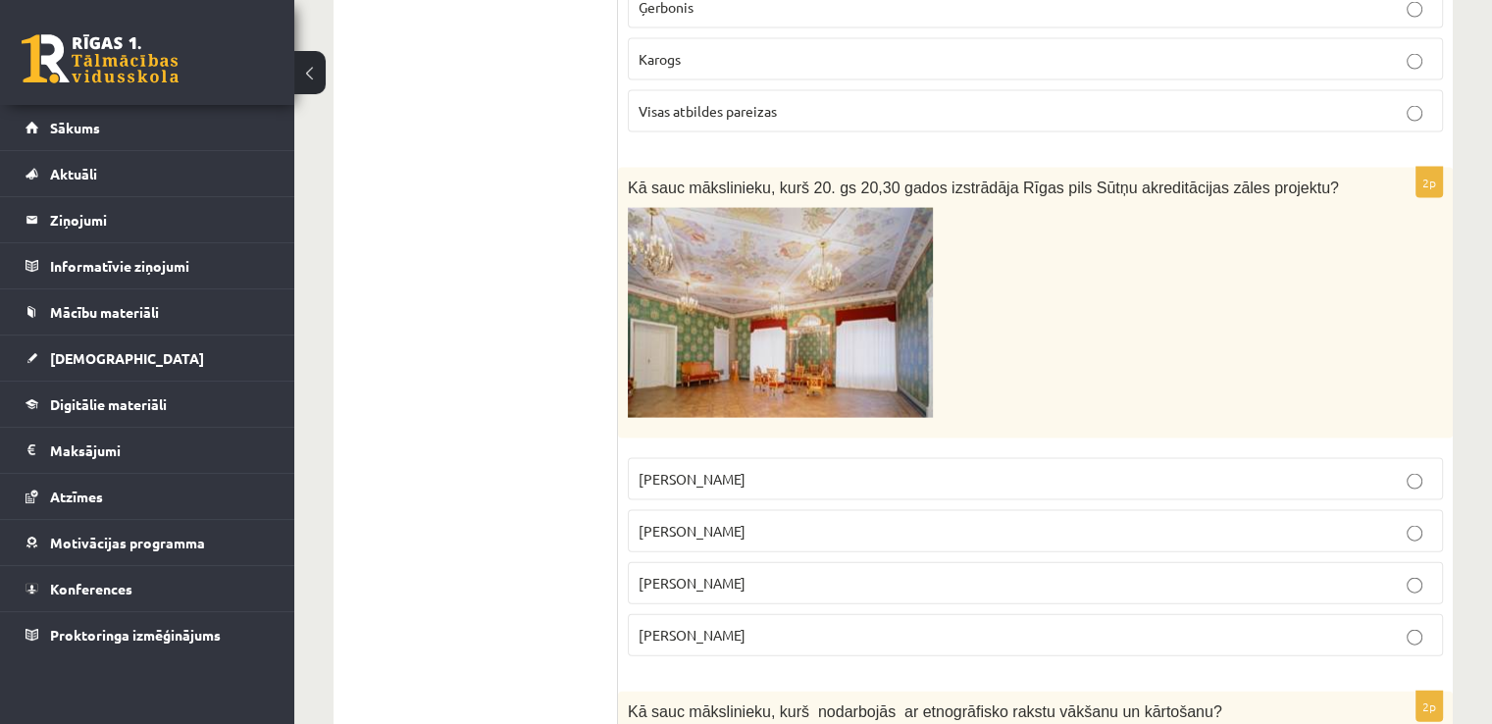
click at [997, 350] on p at bounding box center [986, 313] width 717 height 210
click at [799, 241] on img at bounding box center [780, 313] width 305 height 210
click at [1388, 458] on label "Romāns Suta" at bounding box center [1035, 479] width 815 height 42
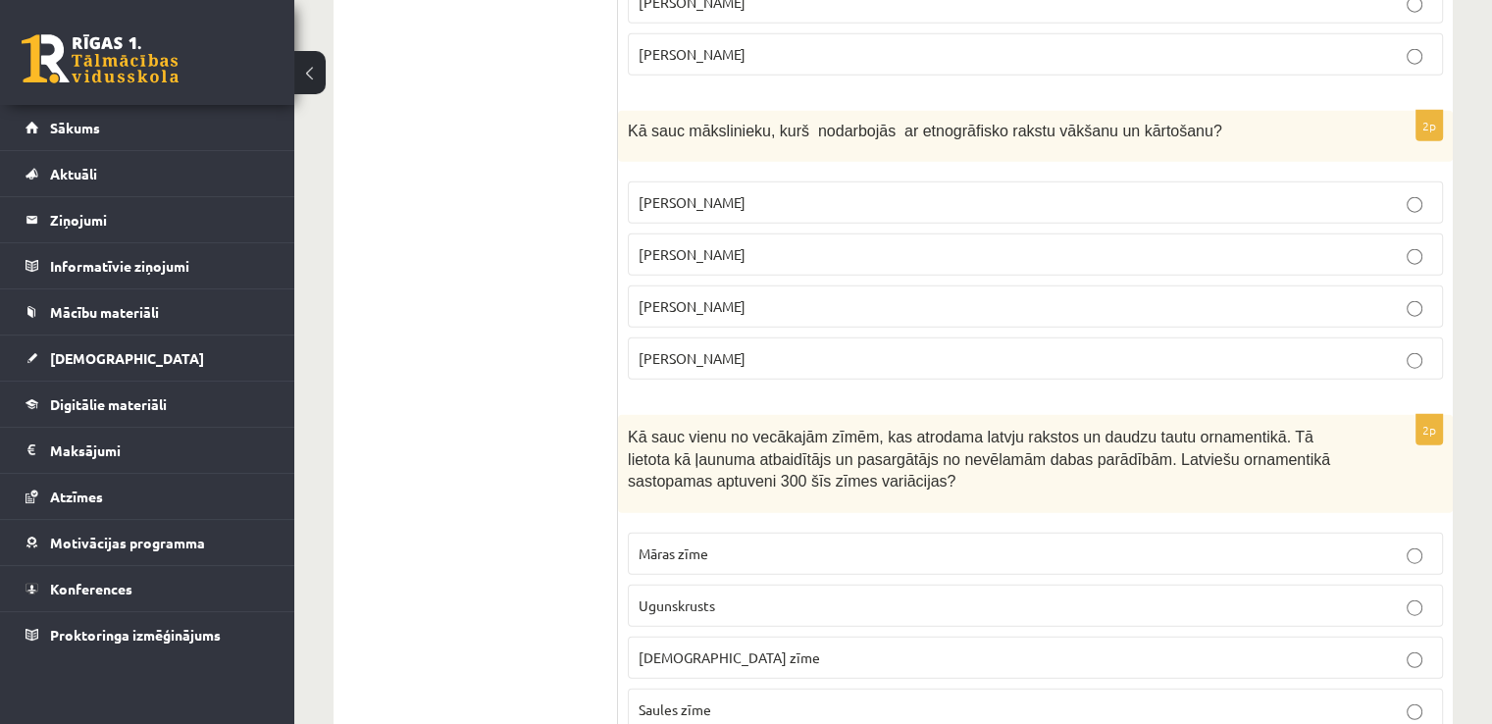
scroll to position [4720, 0]
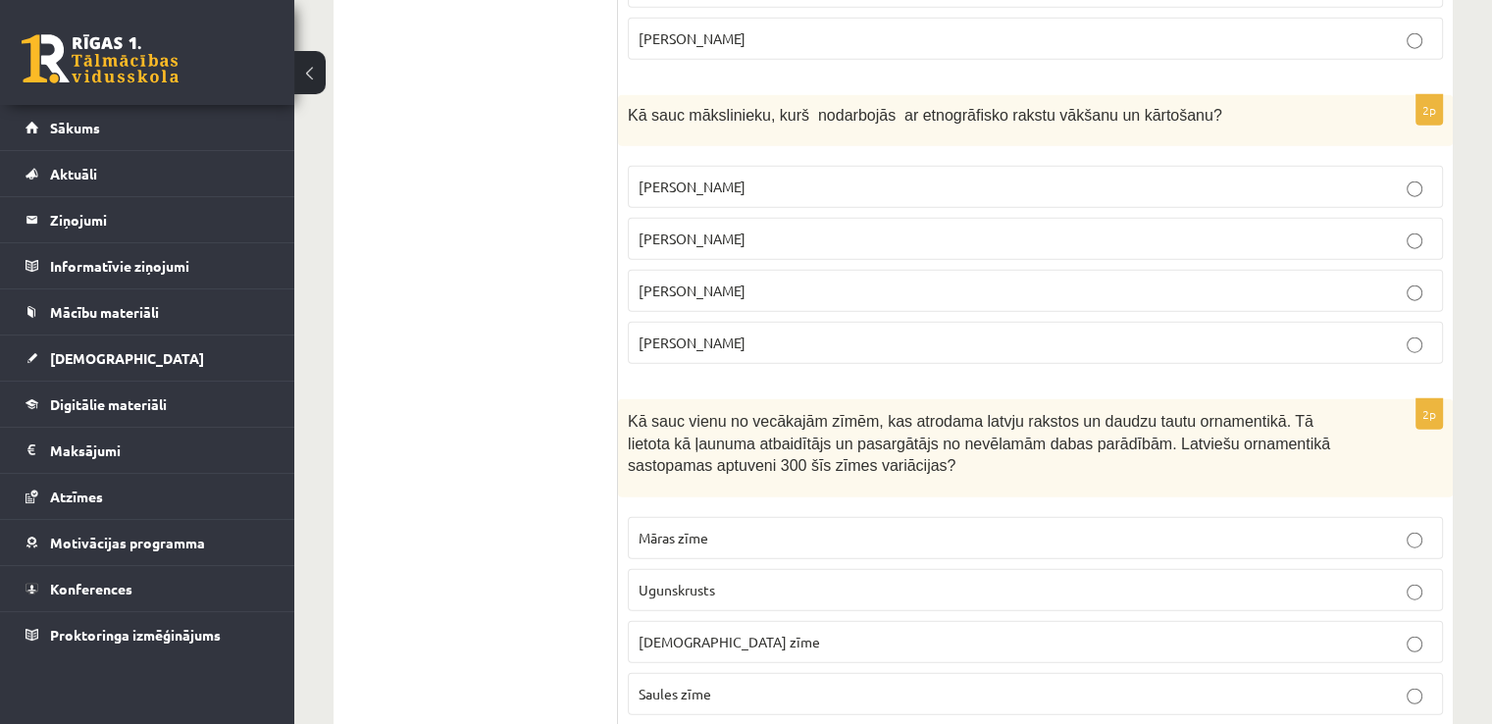
click at [971, 218] on label "Ansis Cīrulis" at bounding box center [1035, 239] width 815 height 42
click at [1079, 673] on label "Saules zīme" at bounding box center [1035, 694] width 815 height 42
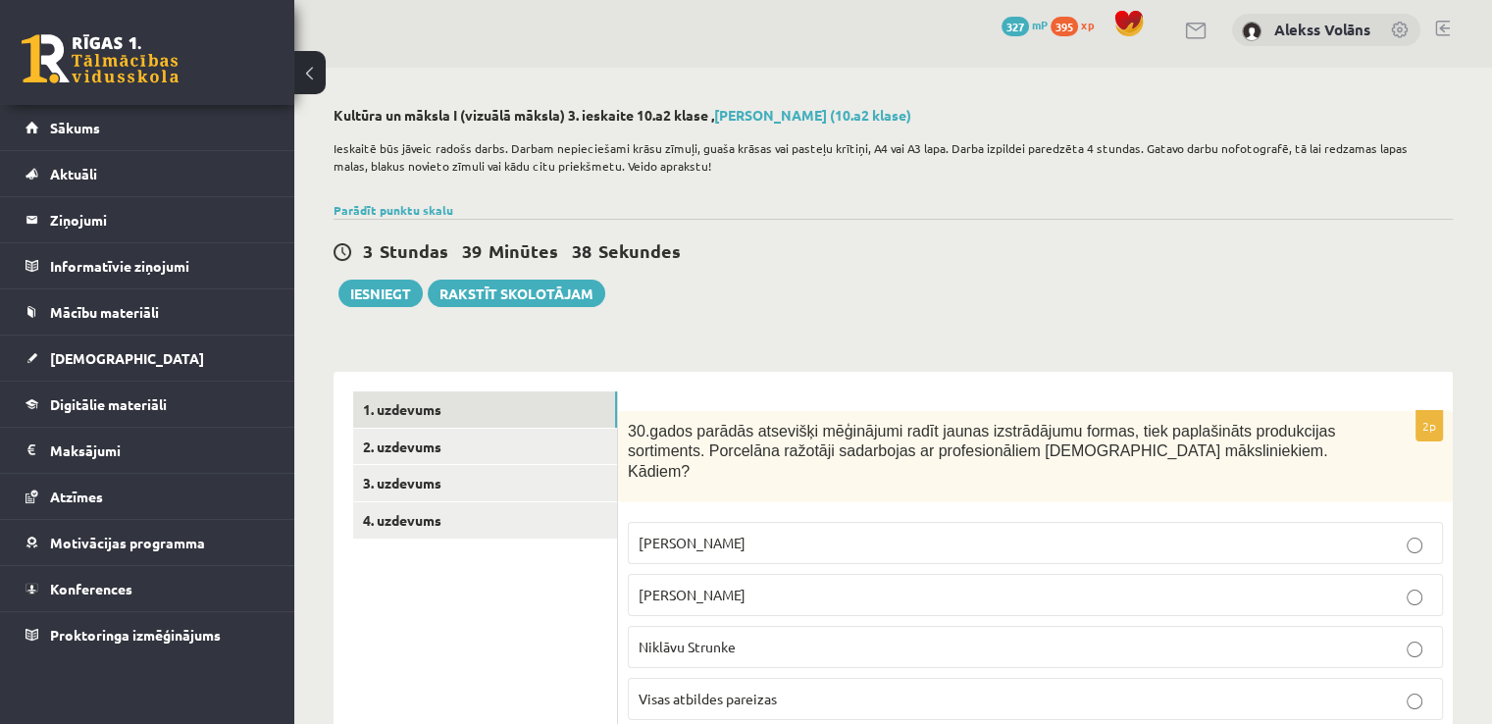
scroll to position [0, 0]
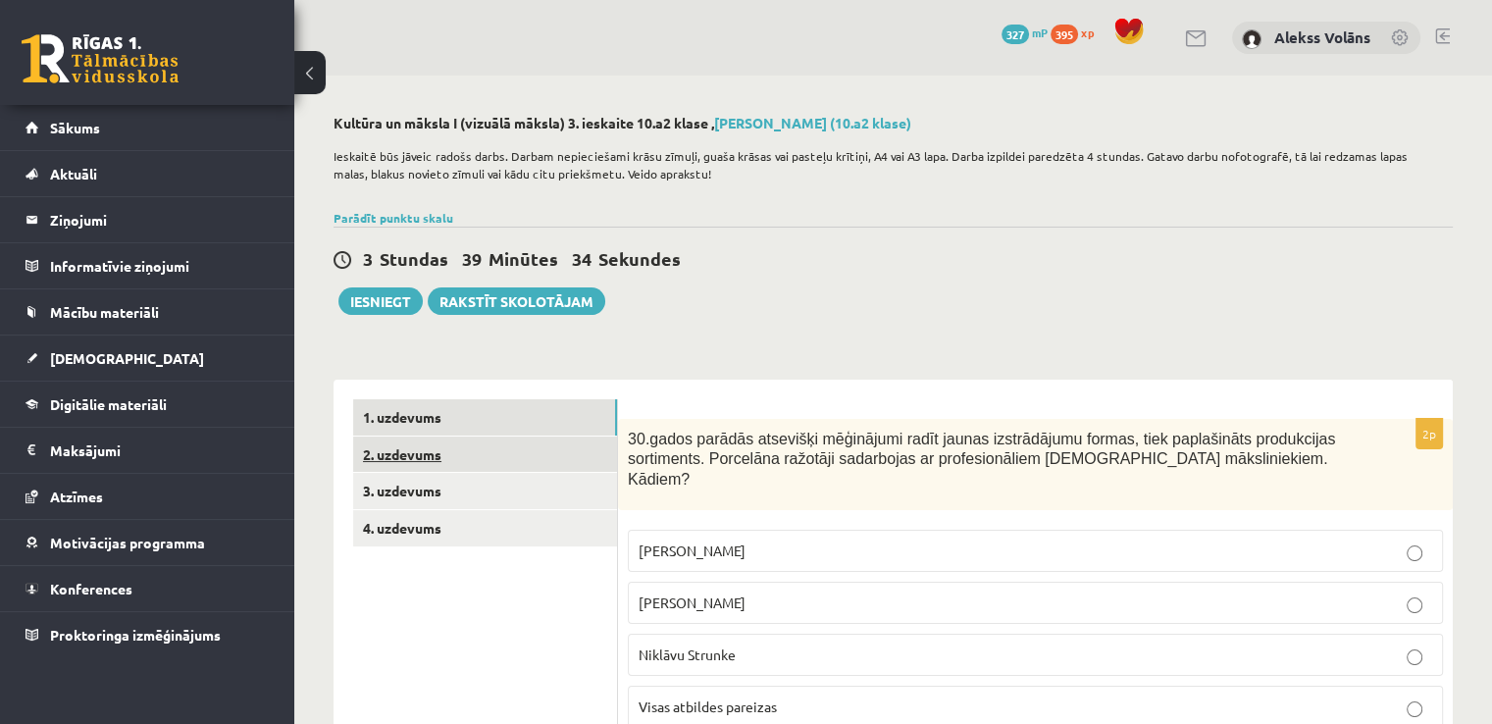
click at [561, 444] on link "2. uzdevums" at bounding box center [485, 455] width 264 height 36
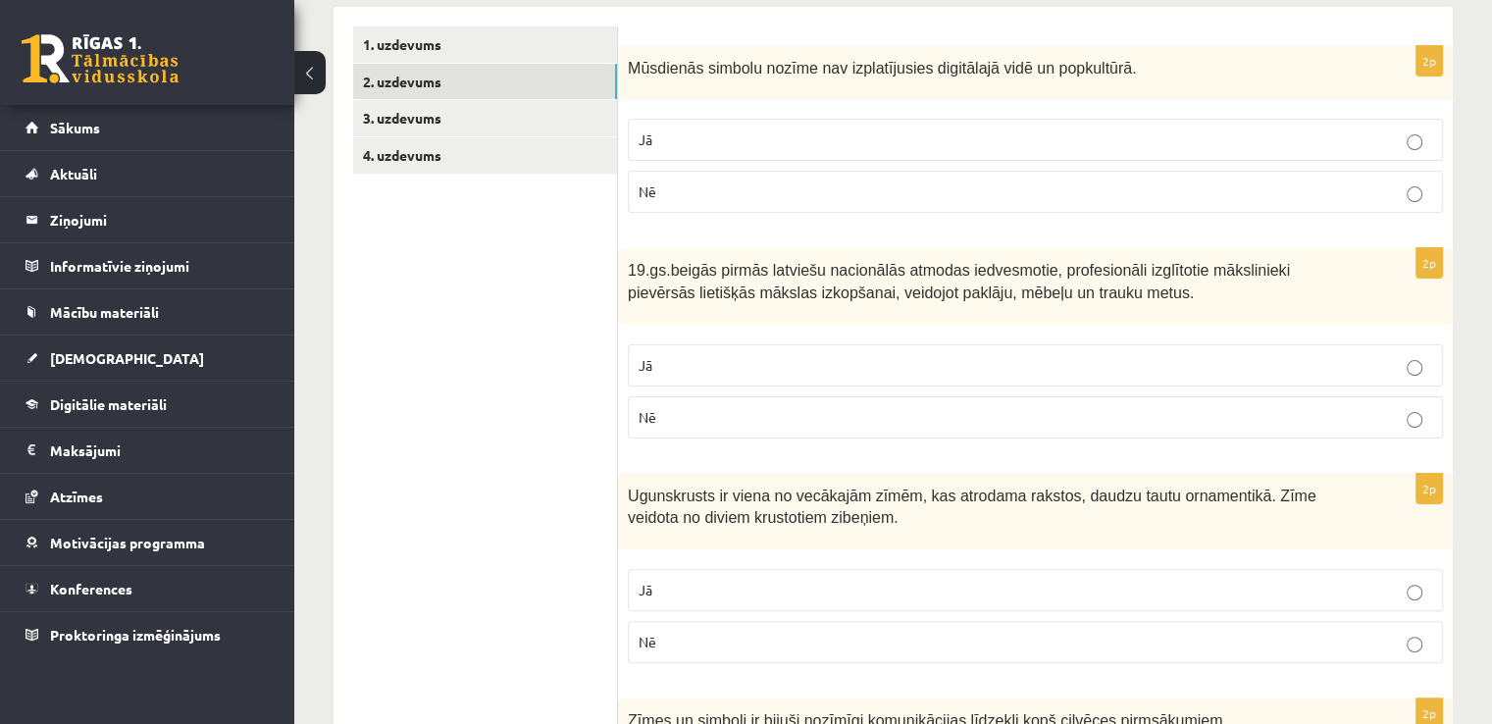
scroll to position [385, 0]
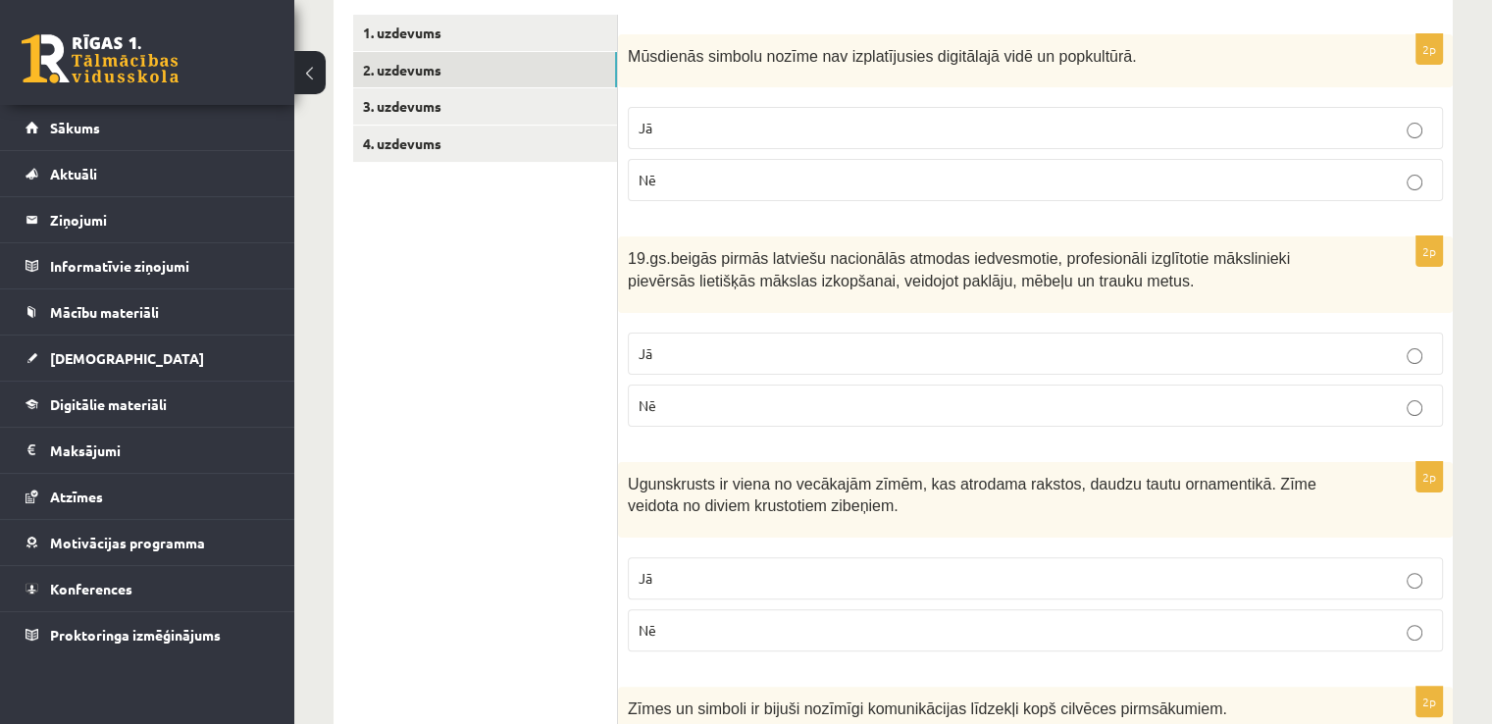
click at [1212, 354] on p "Jā" at bounding box center [1036, 353] width 794 height 21
click at [1020, 558] on label "Jā" at bounding box center [1035, 578] width 815 height 42
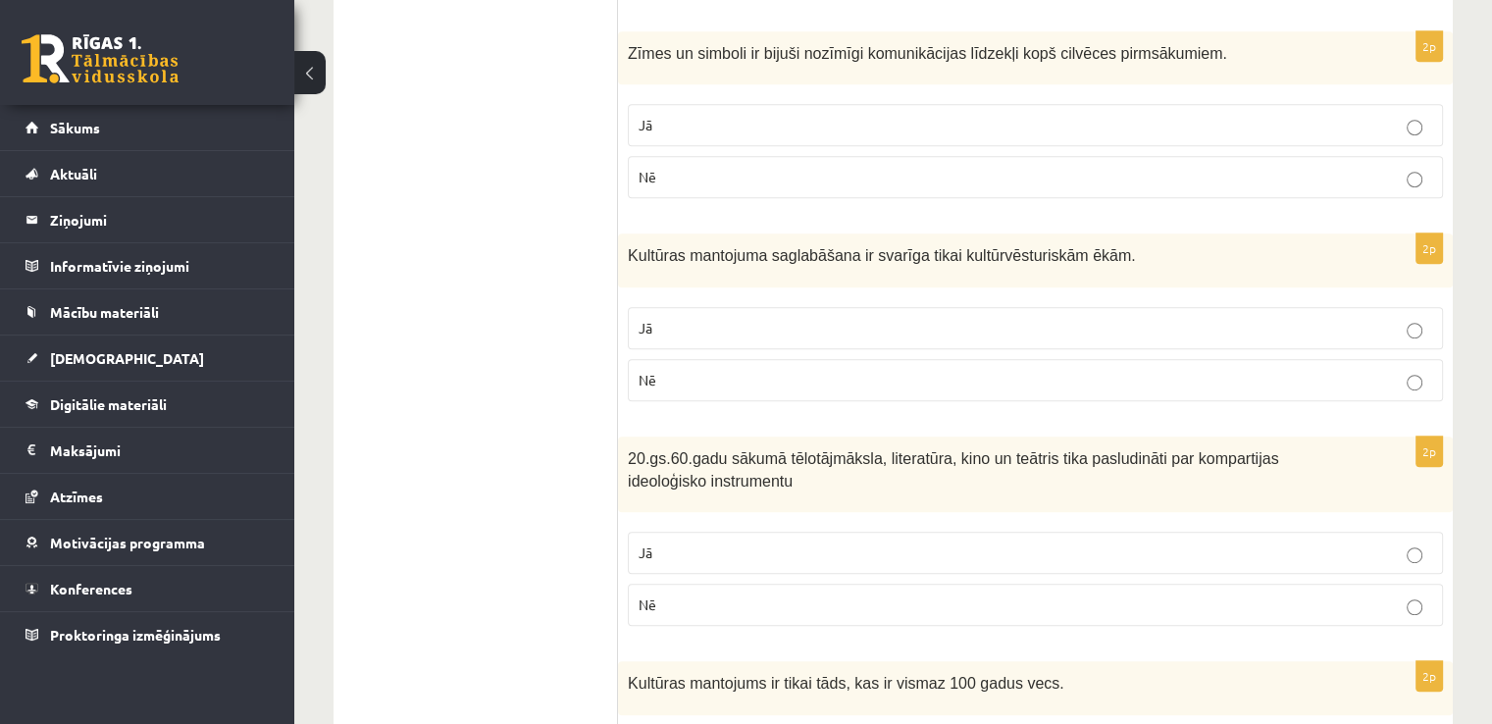
scroll to position [1032, 0]
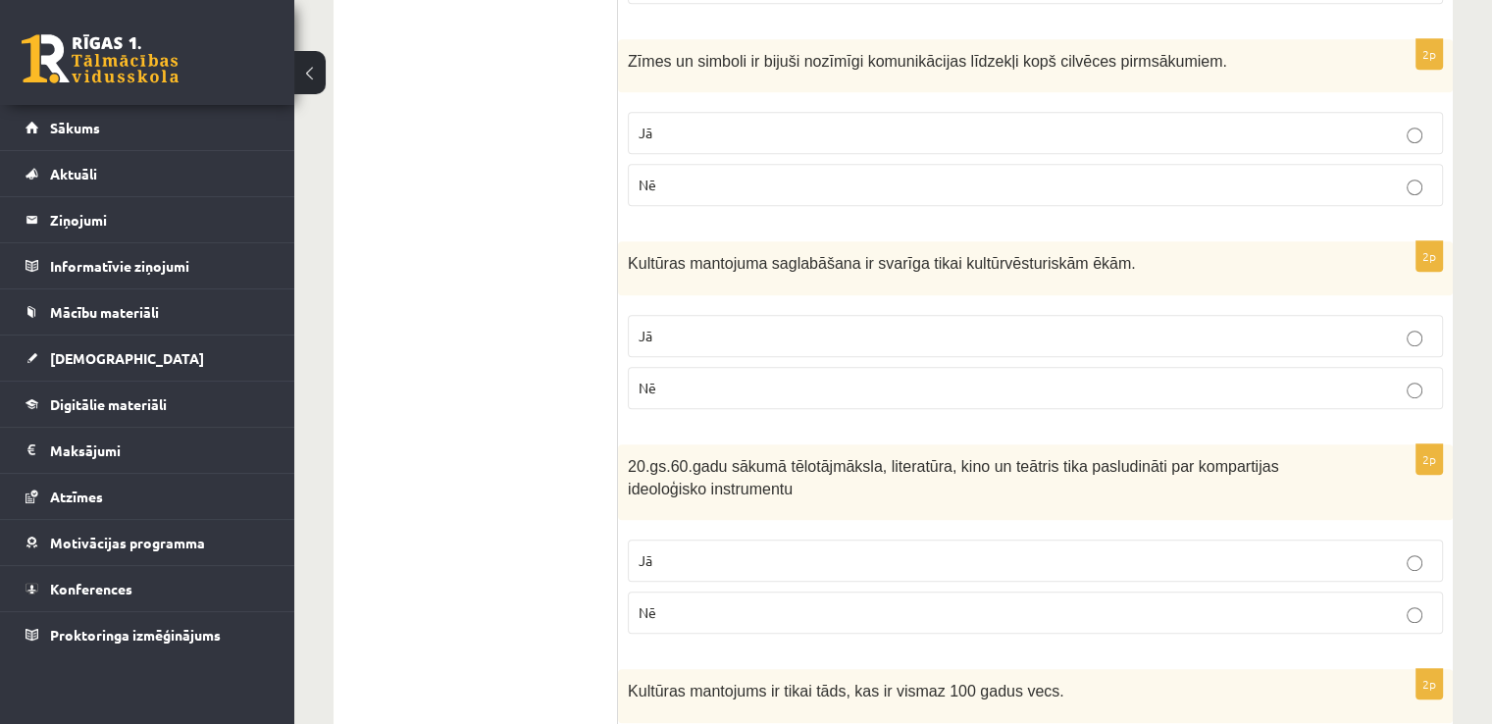
click at [1009, 379] on p "Nē" at bounding box center [1036, 388] width 794 height 21
click at [1197, 540] on label "Jā" at bounding box center [1035, 561] width 815 height 42
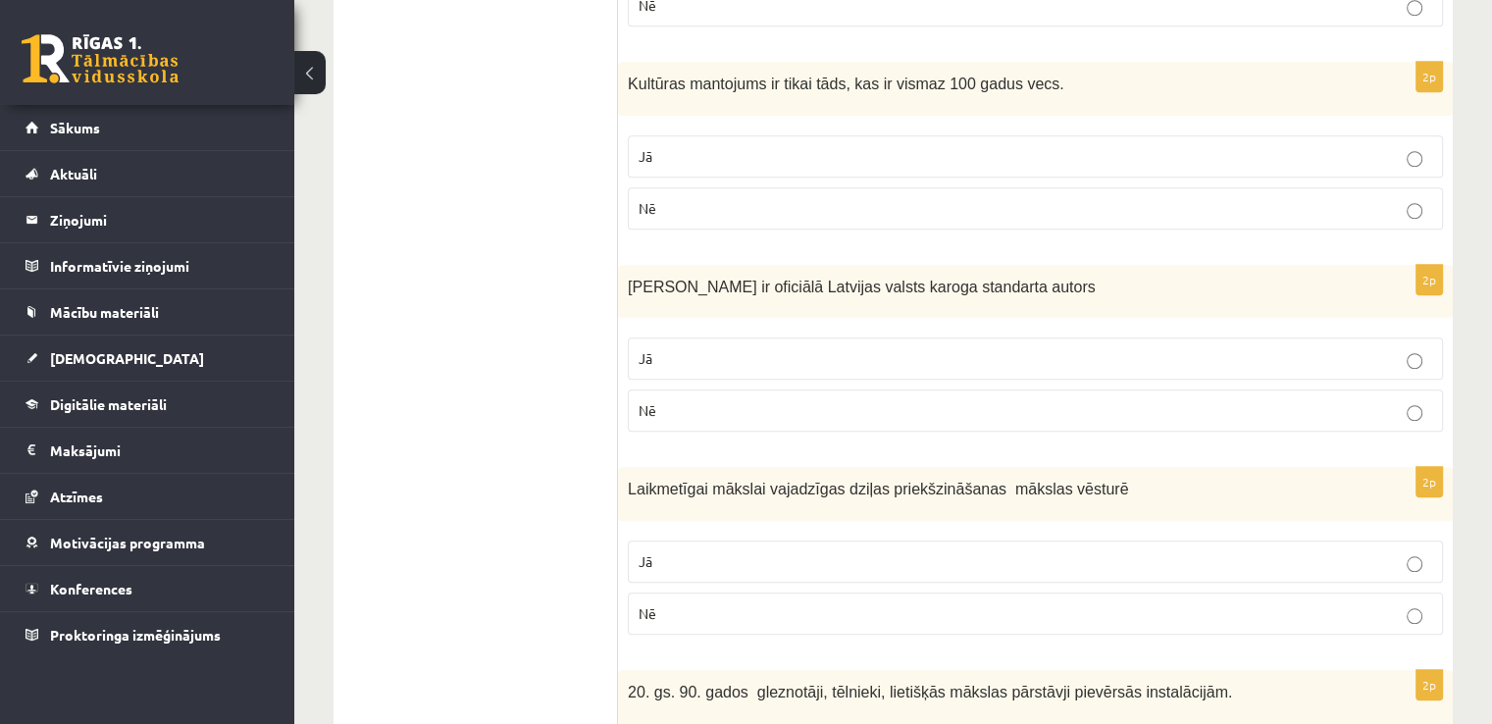
scroll to position [1651, 0]
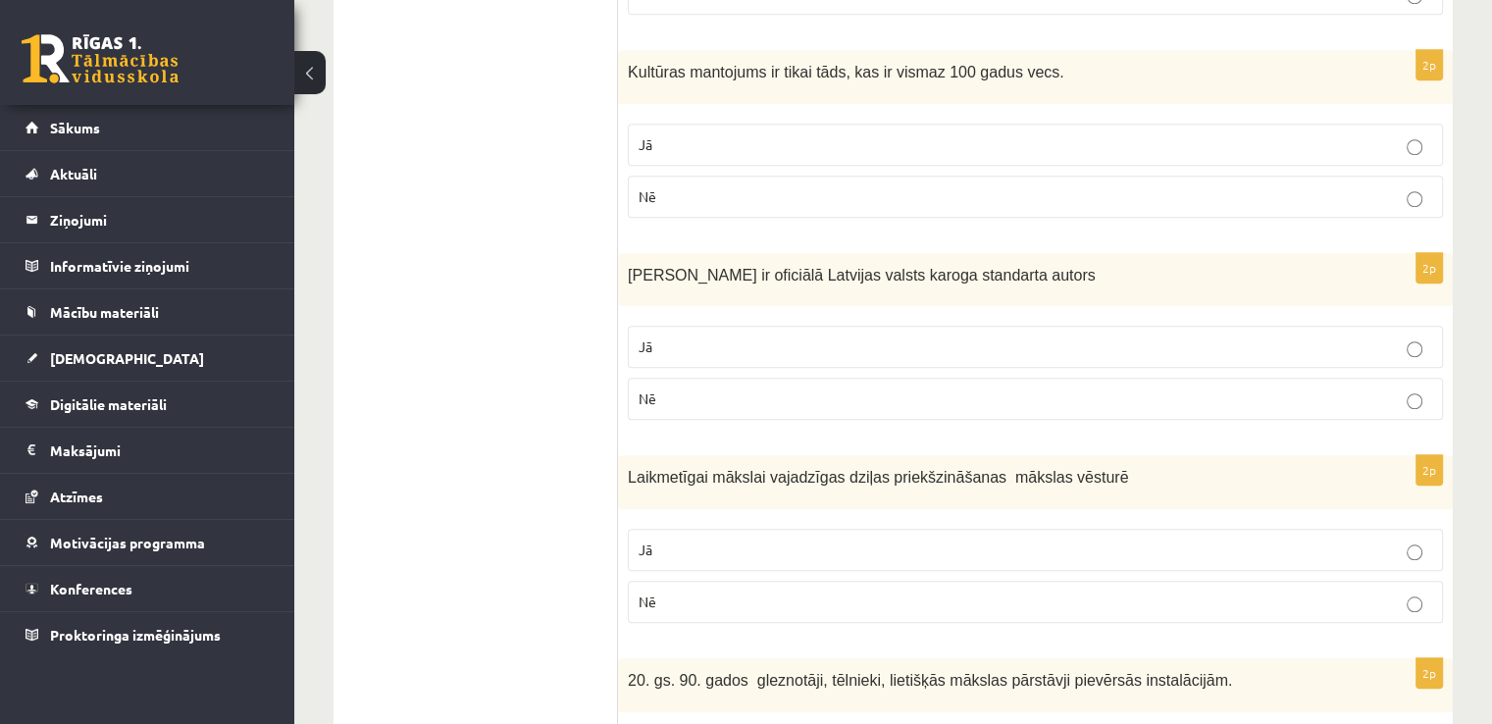
click at [1158, 193] on p "Nē" at bounding box center [1036, 196] width 794 height 21
click at [1232, 351] on label "Jā" at bounding box center [1035, 347] width 815 height 42
click at [1052, 592] on p "Nē" at bounding box center [1036, 602] width 794 height 21
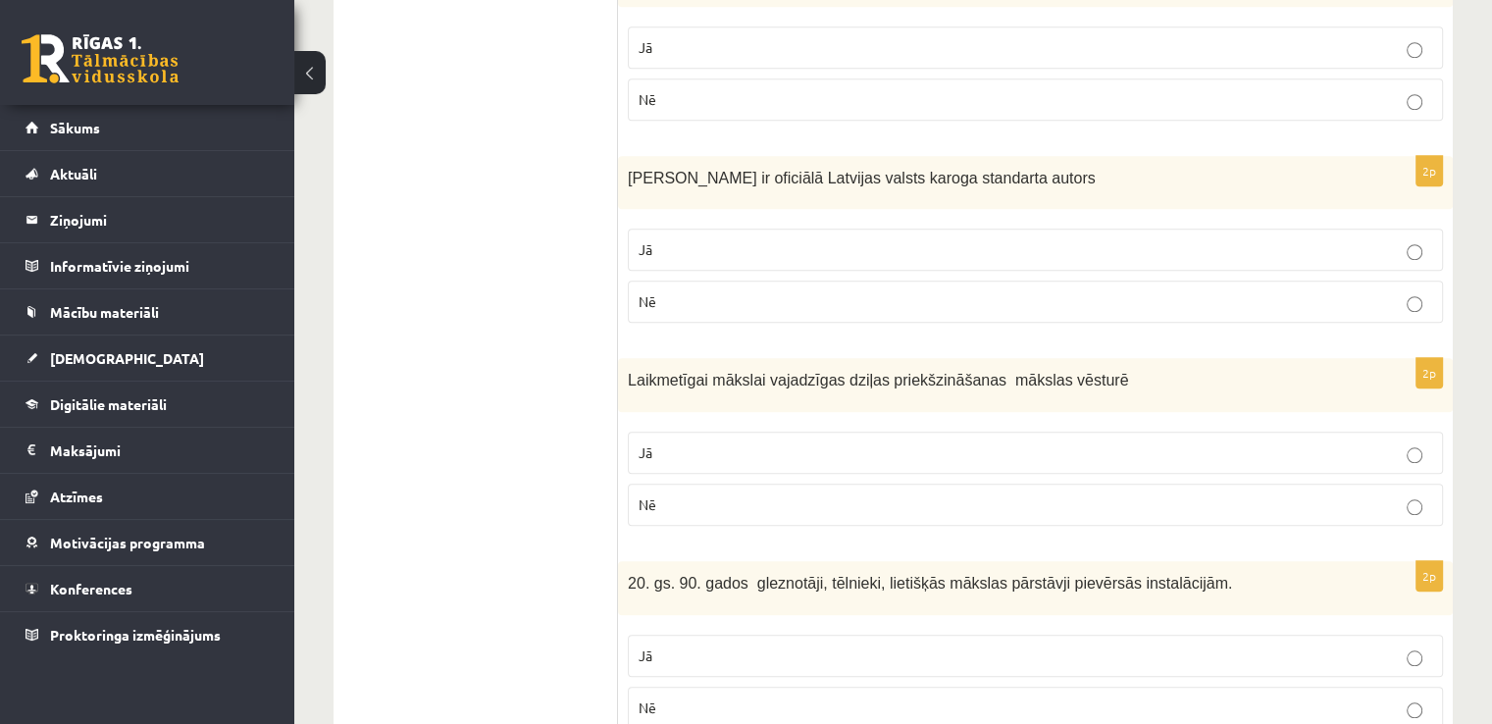
scroll to position [1818, 0]
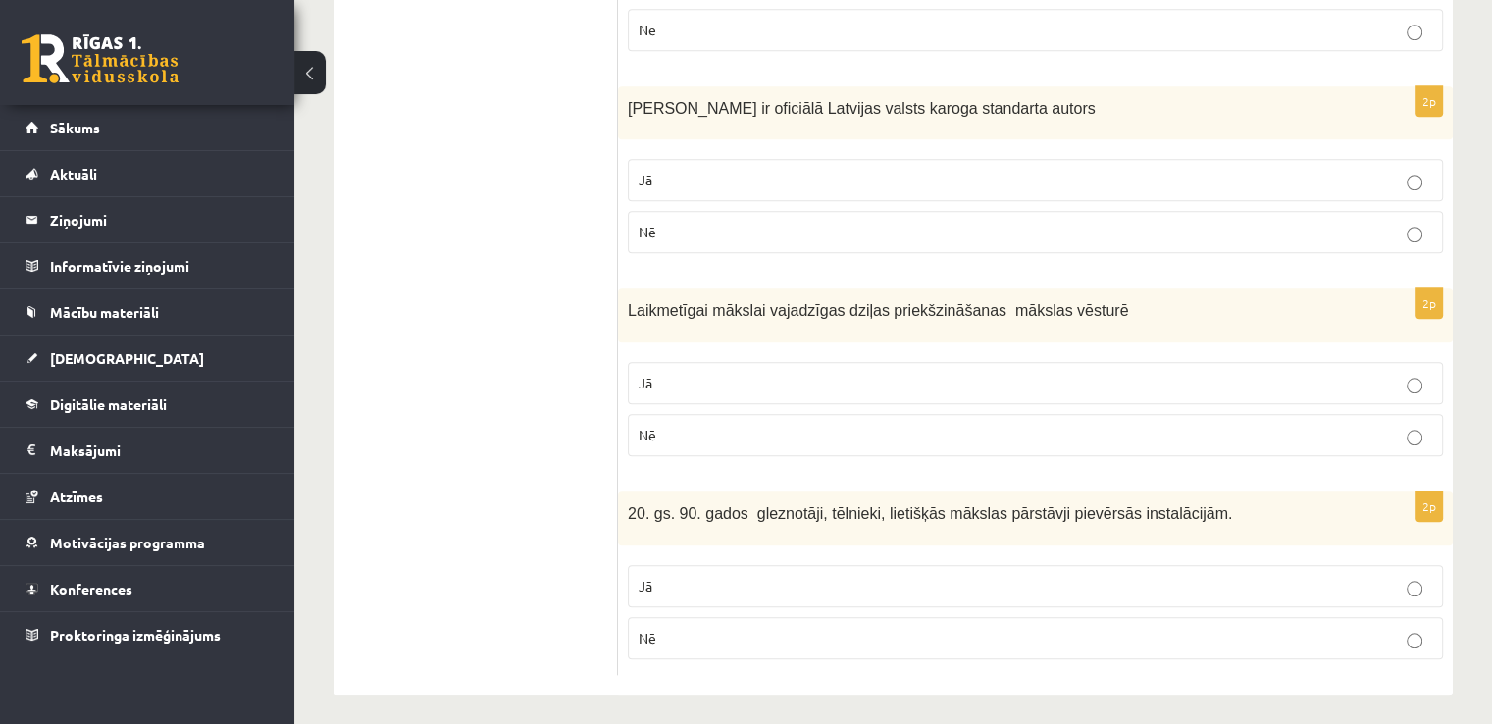
click at [1405, 576] on p "Jā" at bounding box center [1036, 586] width 794 height 21
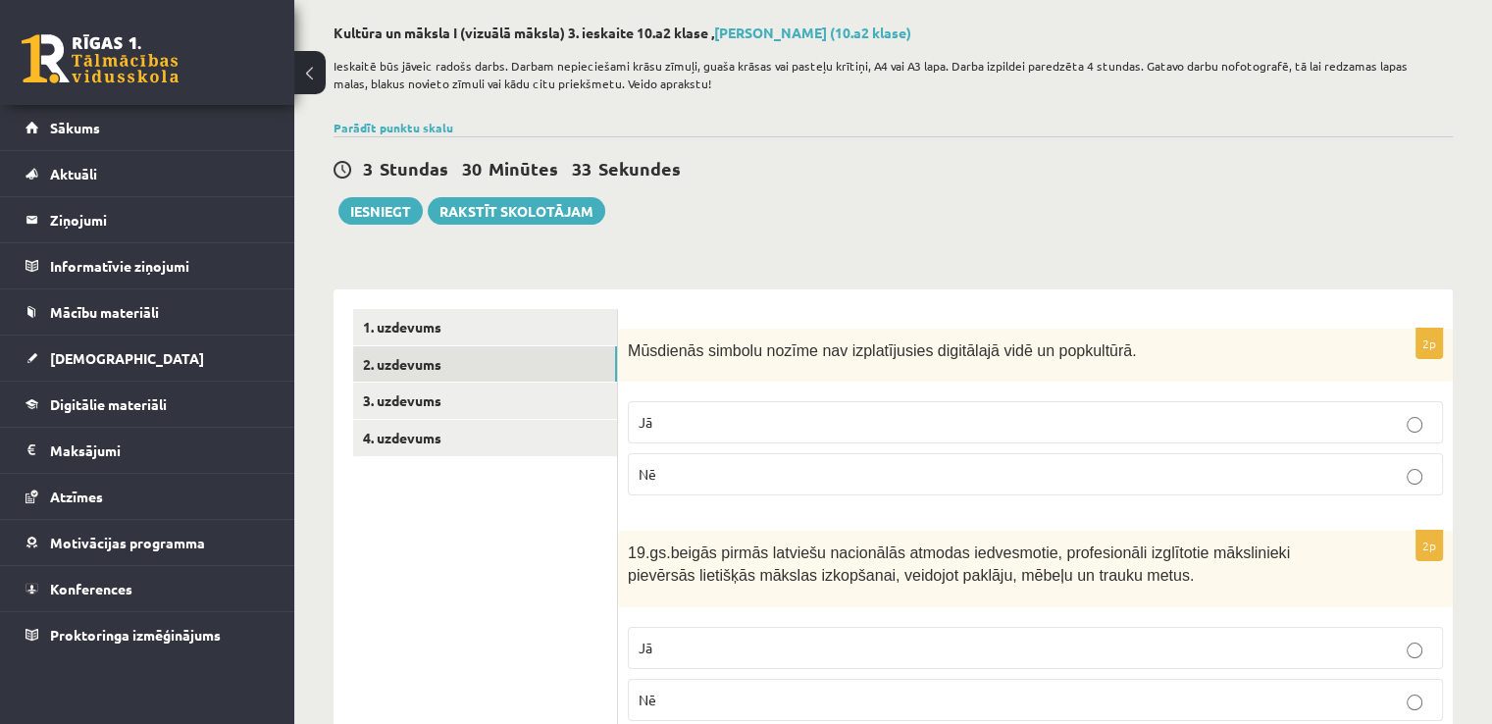
scroll to position [0, 0]
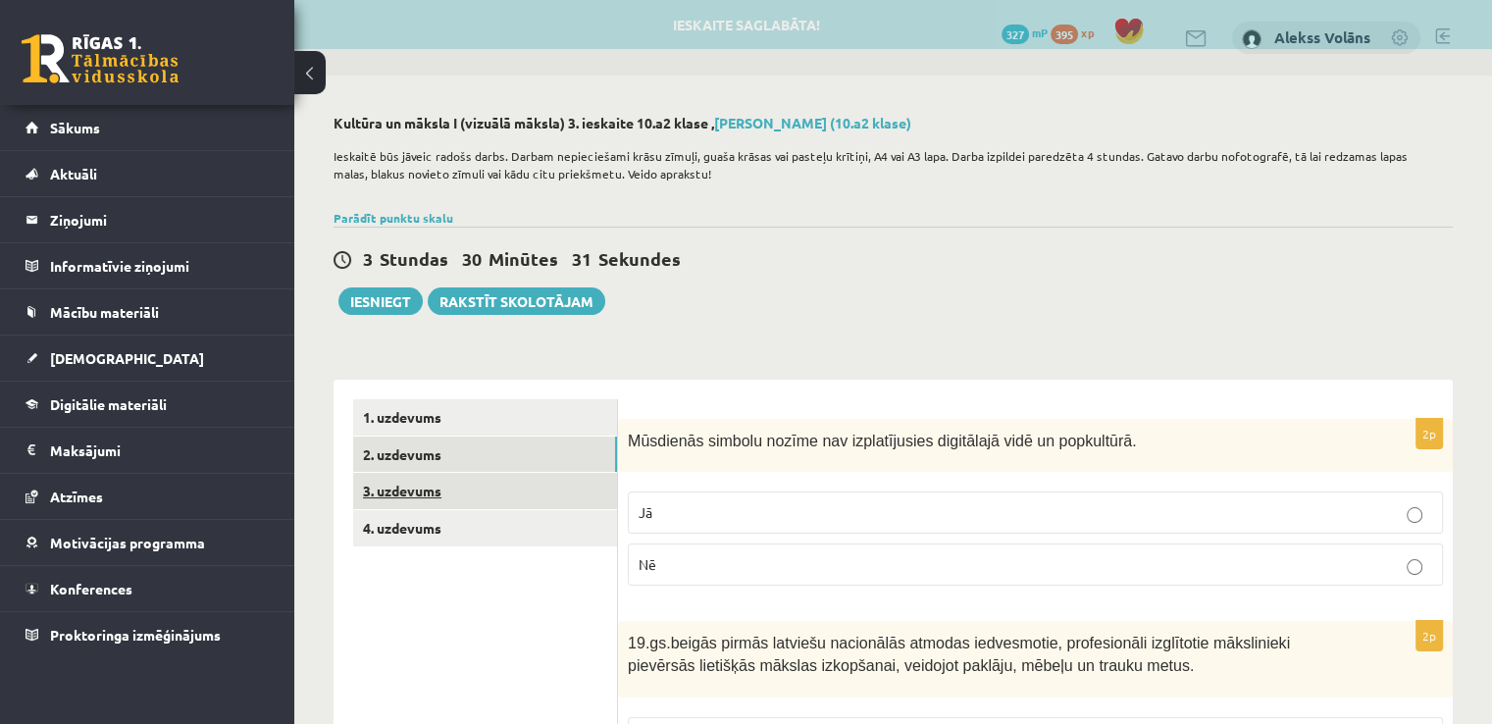
click at [548, 474] on link "3. uzdevums" at bounding box center [485, 491] width 264 height 36
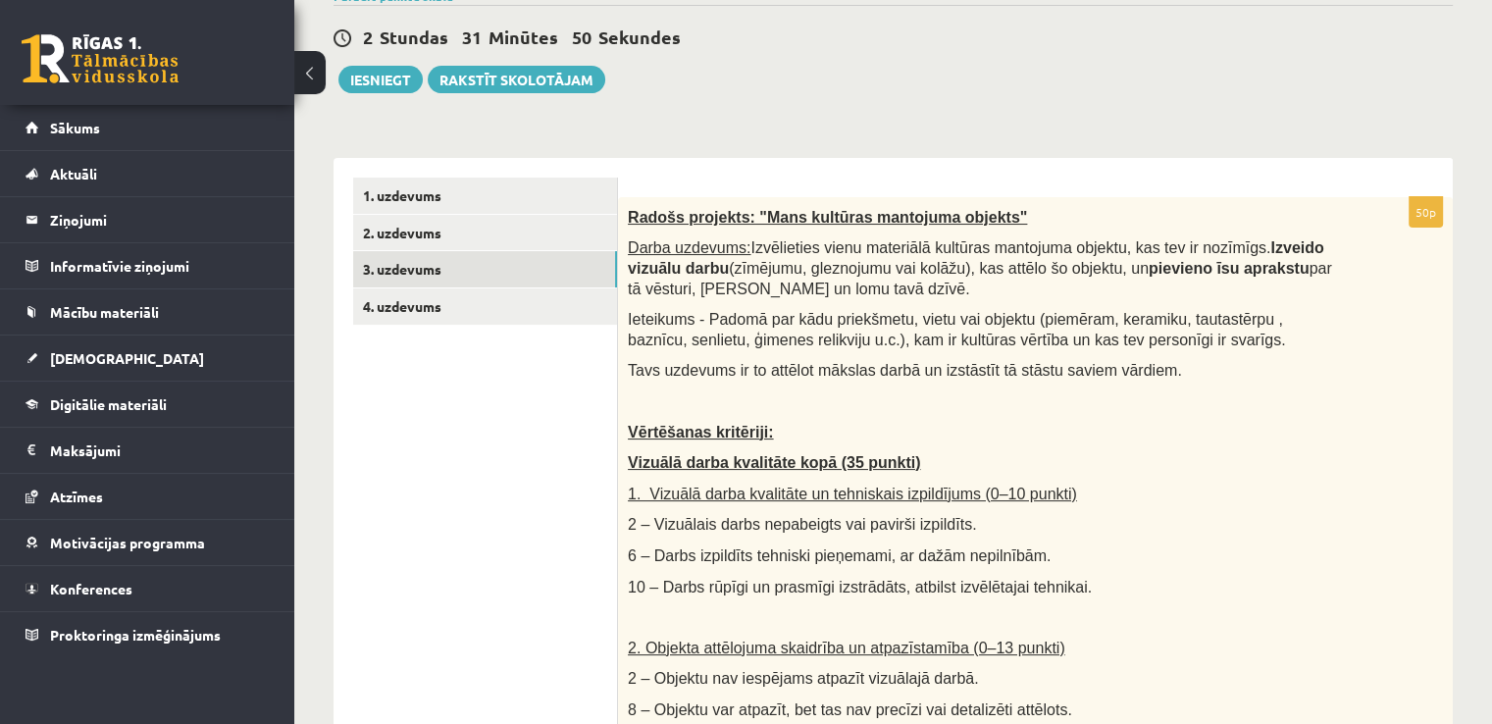
scroll to position [225, 0]
